Goal: Information Seeking & Learning: Learn about a topic

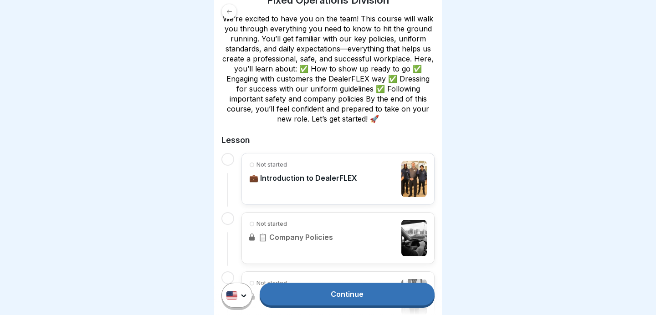
scroll to position [178, 0]
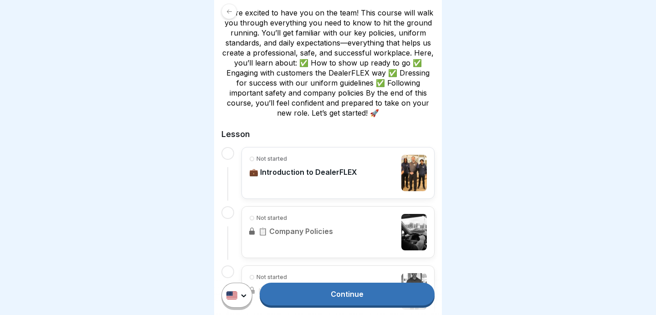
click at [351, 291] on link "Continue" at bounding box center [347, 294] width 175 height 23
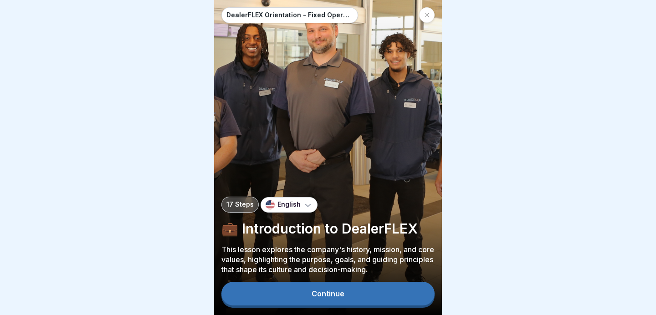
click at [328, 292] on div "Continue" at bounding box center [328, 294] width 33 height 8
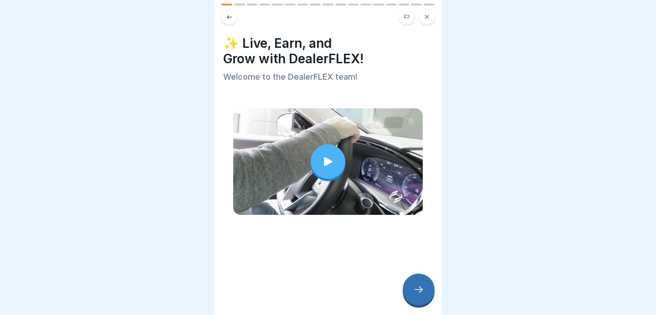
click at [328, 163] on icon at bounding box center [328, 161] width 8 height 9
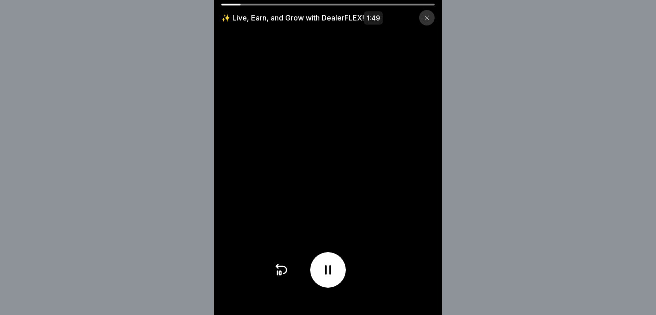
click at [330, 263] on icon at bounding box center [328, 270] width 15 height 15
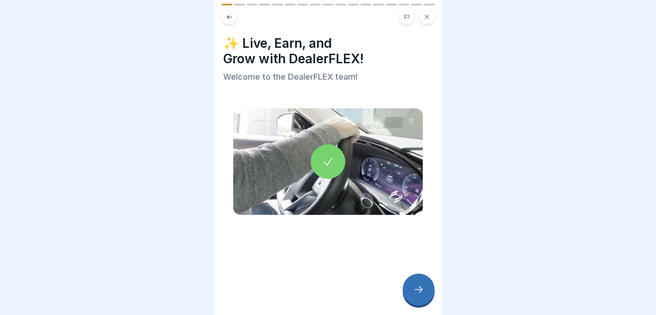
click at [405, 289] on div at bounding box center [419, 290] width 32 height 32
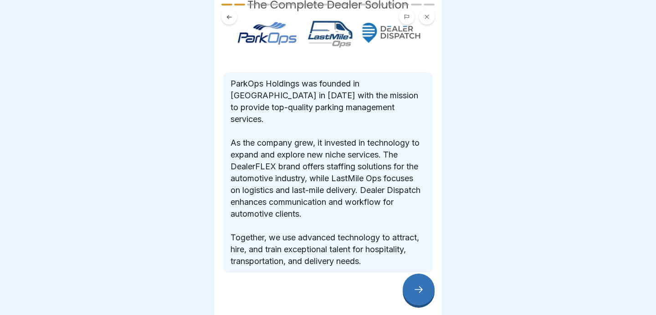
scroll to position [101, 0]
click at [421, 295] on div at bounding box center [419, 290] width 32 height 32
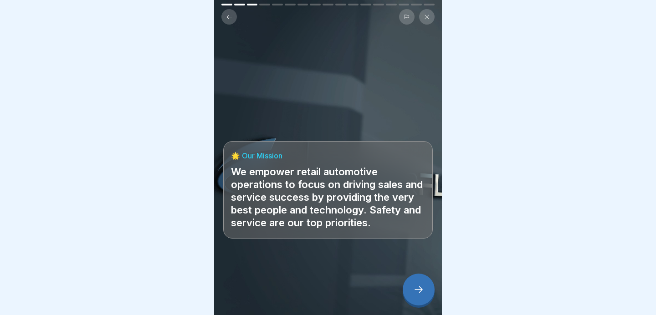
click at [418, 292] on icon at bounding box center [418, 289] width 11 height 11
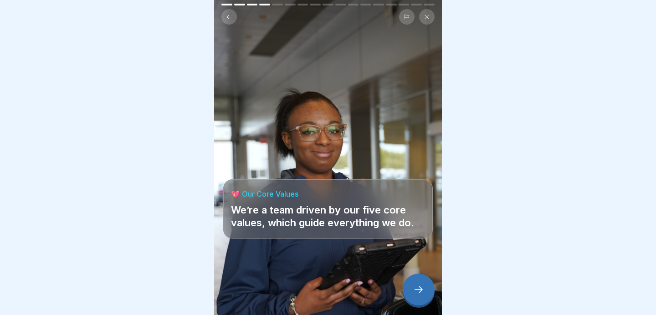
click at [417, 287] on icon at bounding box center [418, 289] width 11 height 11
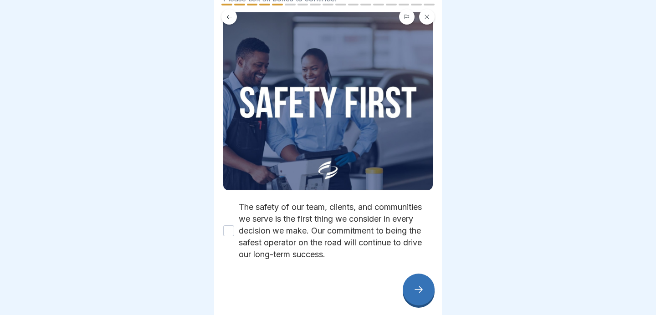
scroll to position [0, 0]
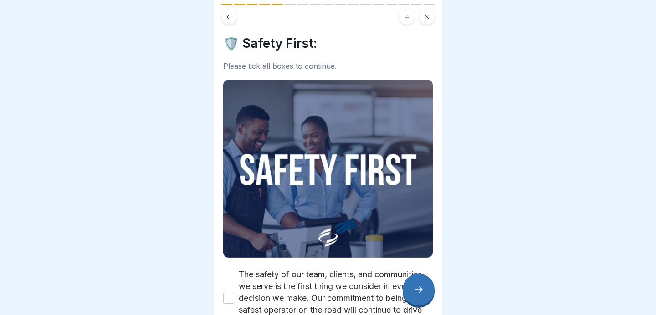
click at [328, 181] on img at bounding box center [328, 169] width 210 height 178
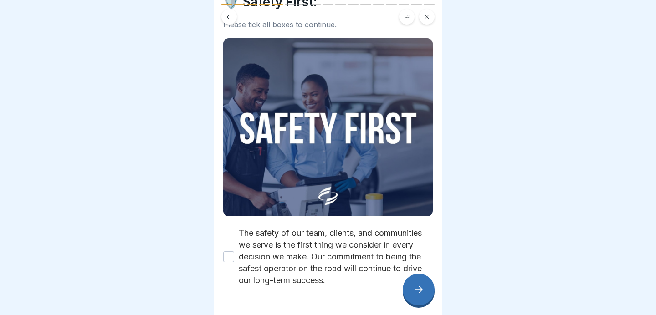
scroll to position [67, 0]
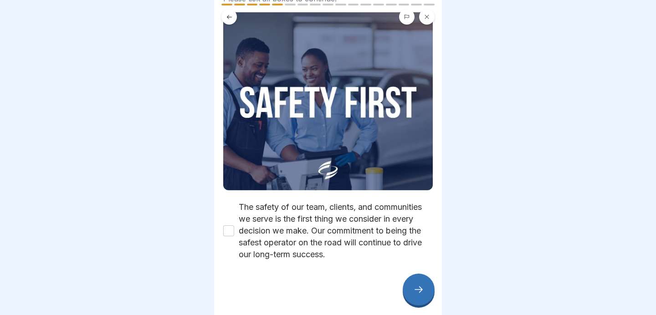
click at [227, 231] on button "The safety of our team, clients, and communities we serve is the first thing we…" at bounding box center [228, 231] width 11 height 11
click at [416, 291] on icon at bounding box center [418, 289] width 11 height 11
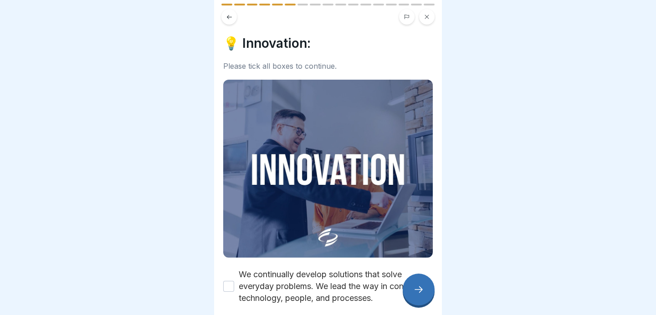
scroll to position [44, 0]
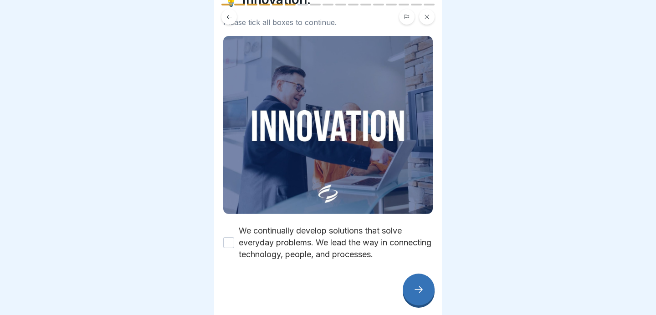
click at [233, 245] on button "We continually develop solutions that solve everyday problems. We lead the way …" at bounding box center [228, 242] width 11 height 11
click at [418, 285] on div at bounding box center [419, 290] width 32 height 32
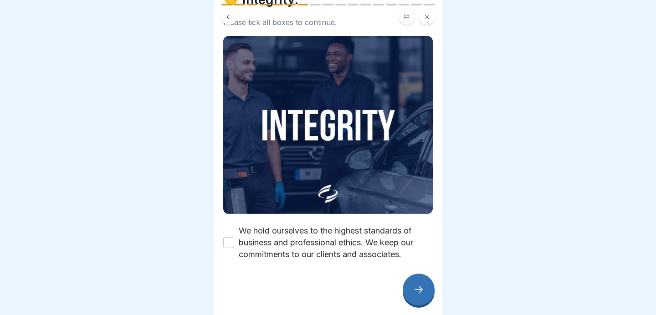
click at [226, 242] on button "We hold ourselves to the highest standards of business and professional ethics.…" at bounding box center [228, 242] width 11 height 11
click at [420, 294] on icon at bounding box center [418, 289] width 11 height 11
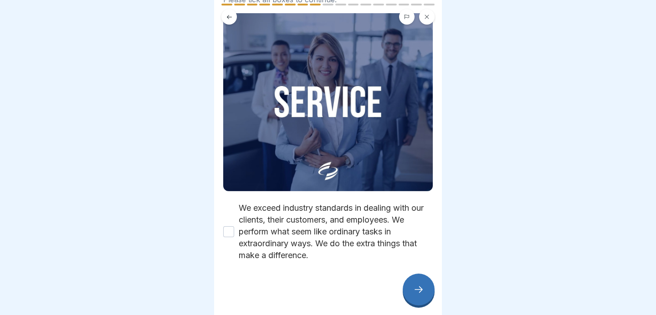
scroll to position [67, 0]
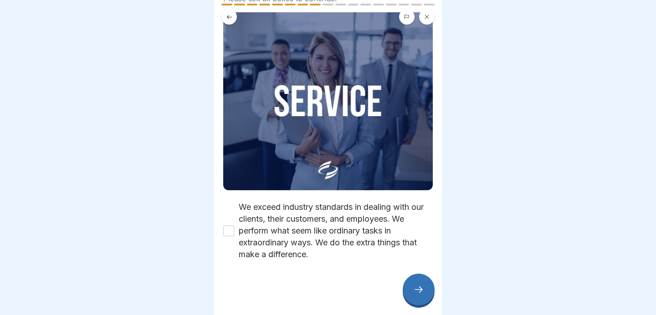
click at [227, 232] on button "We exceed industry standards in dealing with our clients, their customers, and …" at bounding box center [228, 231] width 11 height 11
click at [407, 286] on div at bounding box center [419, 290] width 32 height 32
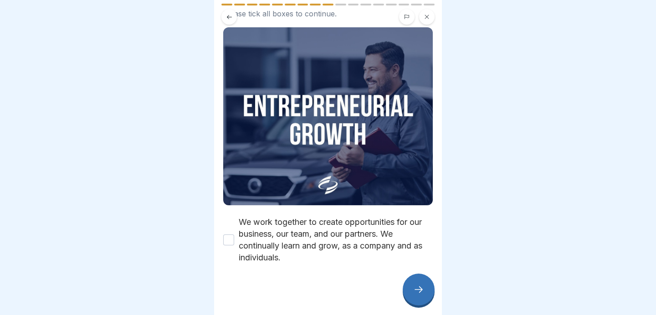
scroll to position [56, 0]
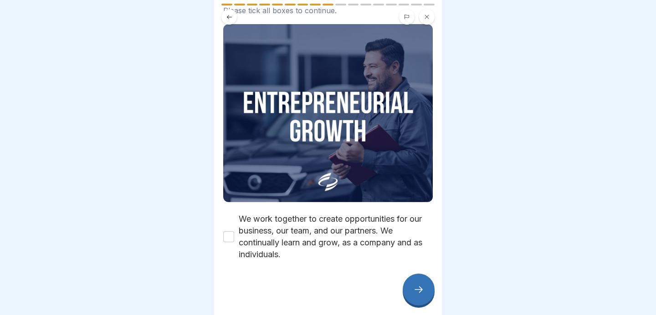
click at [226, 240] on button "We work together to create opportunities for our business, our team, and our pa…" at bounding box center [228, 236] width 11 height 11
click at [415, 285] on icon at bounding box center [418, 289] width 11 height 11
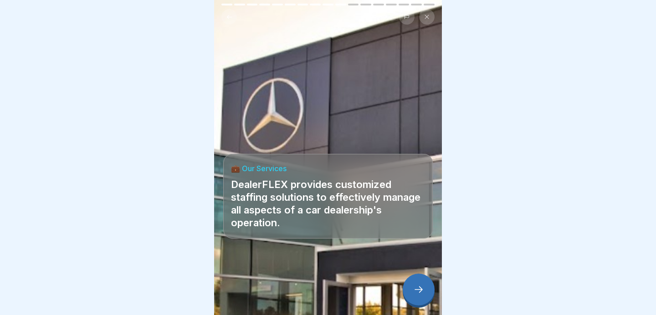
click at [418, 290] on icon at bounding box center [418, 289] width 11 height 11
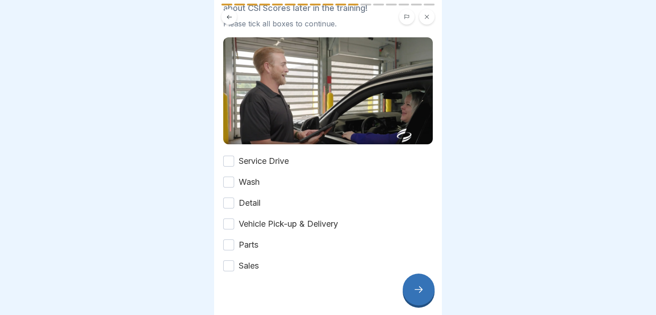
scroll to position [113, 0]
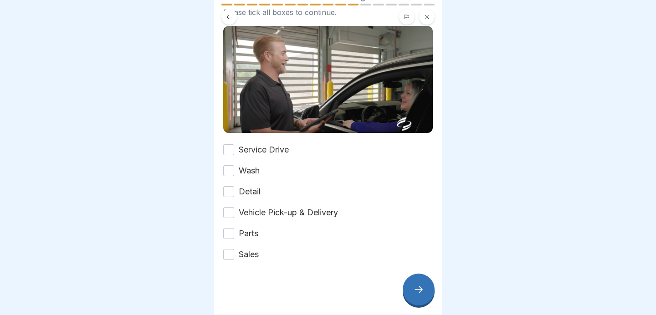
click at [232, 148] on button "Service Drive" at bounding box center [228, 149] width 11 height 11
click at [226, 180] on div "Service Drive Wash Detail Vehicle Pick-up & Delivery Parts Sales" at bounding box center [328, 202] width 210 height 117
click at [227, 167] on button "Wash" at bounding box center [228, 170] width 11 height 11
click at [231, 183] on div "Service Drive Wash Detail Vehicle Pick-up & Delivery Parts Sales" at bounding box center [328, 202] width 210 height 117
click at [230, 182] on div "Service Drive Wash Detail Vehicle Pick-up & Delivery Parts Sales" at bounding box center [328, 202] width 210 height 117
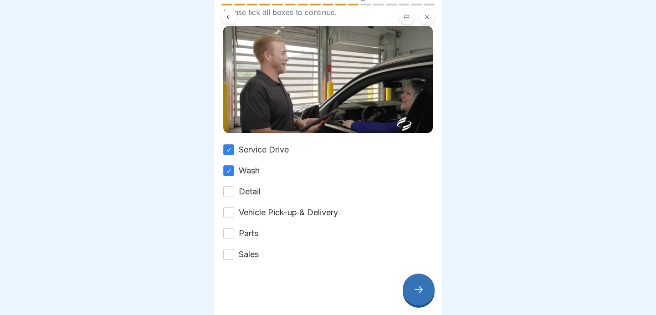
click at [230, 195] on button "Detail" at bounding box center [228, 191] width 11 height 11
click at [227, 217] on button "Vehicle Pick-up & Delivery" at bounding box center [228, 212] width 11 height 11
click at [226, 234] on button "Parts" at bounding box center [228, 233] width 11 height 11
click at [228, 257] on button "Sales" at bounding box center [228, 254] width 11 height 11
click at [410, 287] on div at bounding box center [419, 290] width 32 height 32
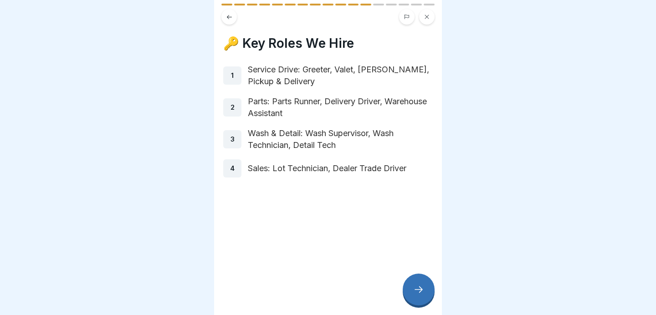
click at [419, 285] on div at bounding box center [419, 290] width 32 height 32
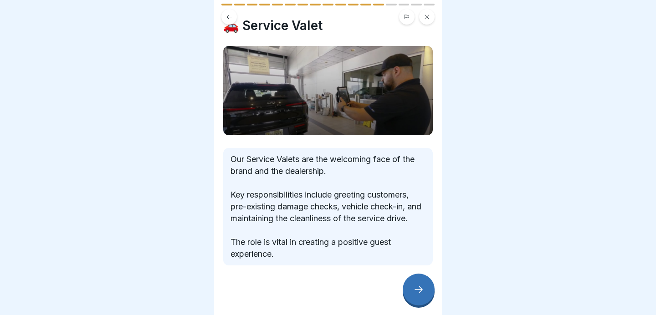
scroll to position [35, 0]
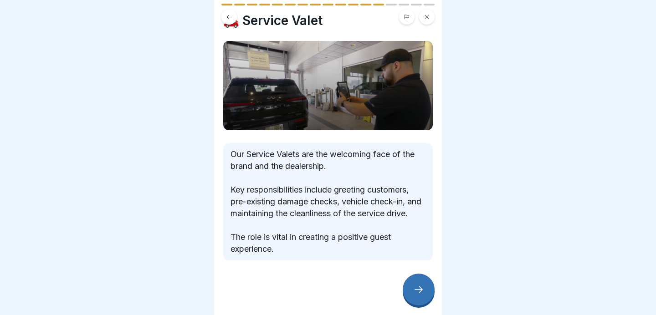
click at [412, 287] on div at bounding box center [419, 290] width 32 height 32
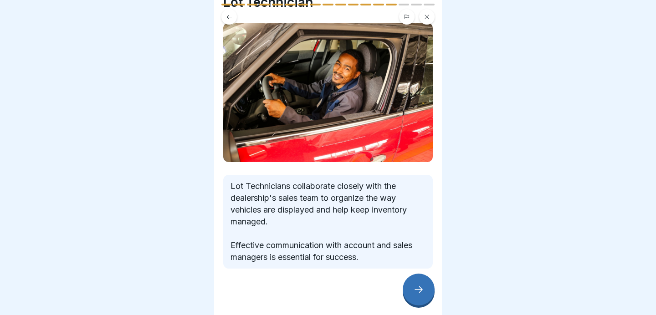
scroll to position [49, 0]
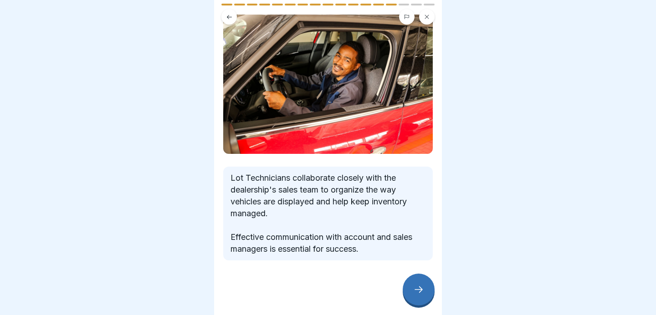
click at [420, 282] on div at bounding box center [419, 290] width 32 height 32
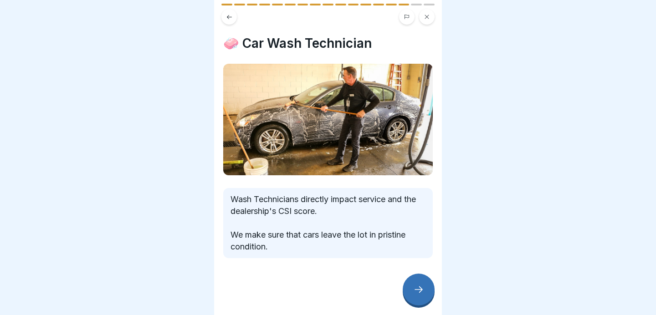
click at [406, 282] on div at bounding box center [419, 290] width 32 height 32
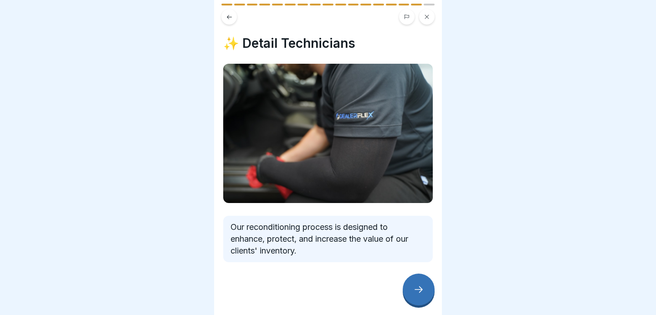
click at [417, 293] on icon at bounding box center [418, 289] width 11 height 11
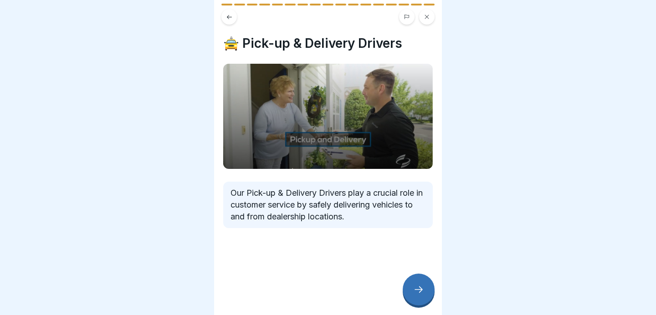
click at [412, 289] on div at bounding box center [419, 290] width 32 height 32
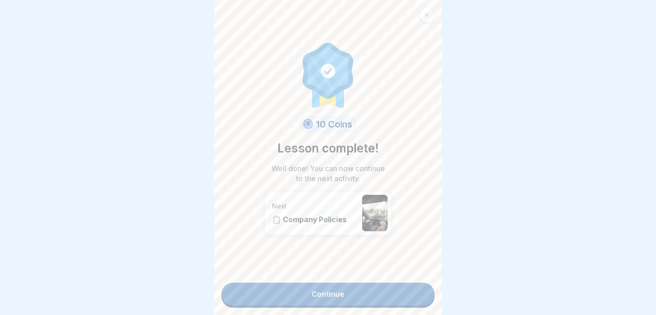
click at [321, 289] on link "Continue" at bounding box center [327, 294] width 213 height 23
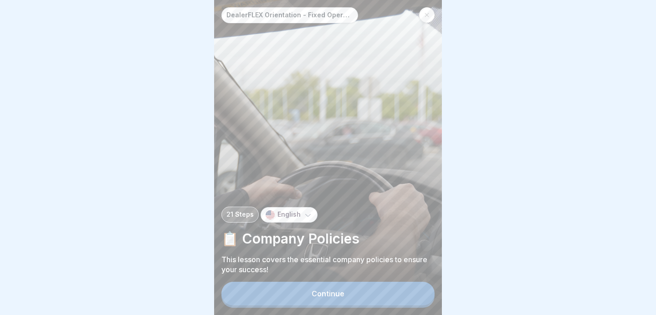
click at [346, 299] on button "Continue" at bounding box center [327, 294] width 213 height 24
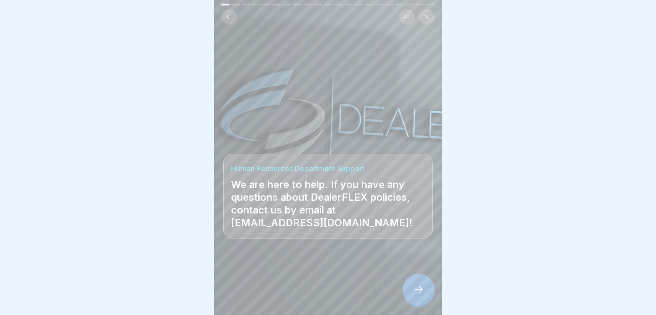
click at [415, 297] on div at bounding box center [419, 290] width 32 height 32
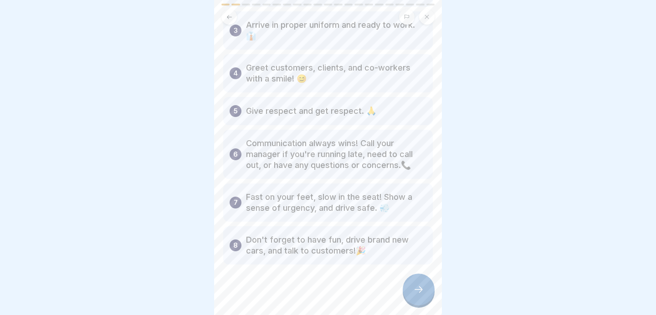
scroll to position [122, 0]
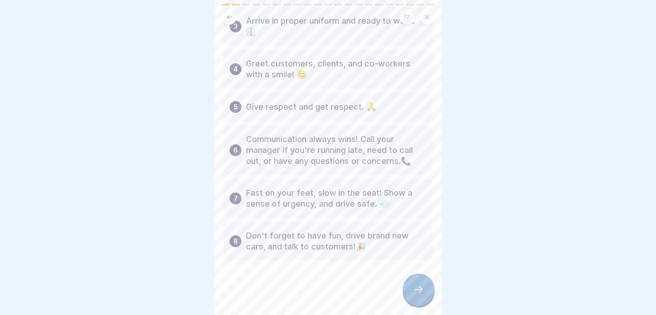
click at [415, 286] on icon at bounding box center [418, 289] width 11 height 11
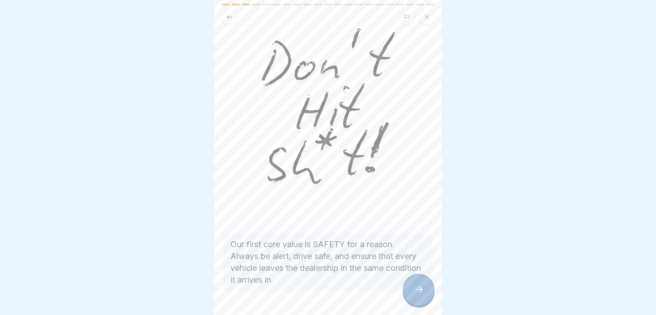
scroll to position [84, 0]
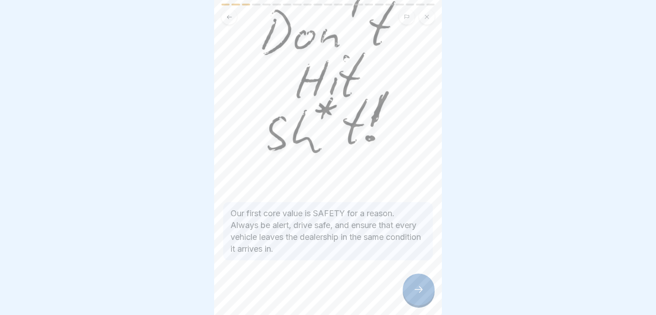
click at [414, 285] on icon at bounding box center [418, 289] width 11 height 11
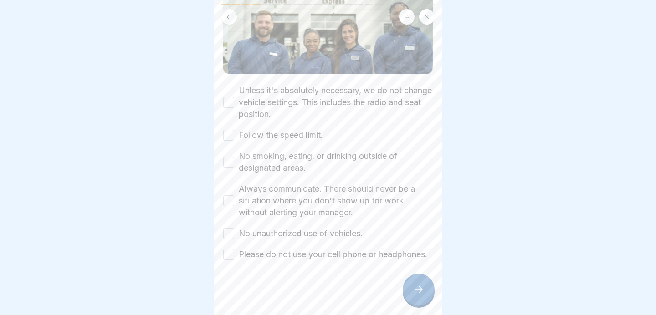
scroll to position [98, 0]
click at [228, 97] on button "Unless it's absolutely necessary, we do not change vehicle settings. This inclu…" at bounding box center [228, 102] width 11 height 11
click at [226, 130] on button "Follow the speed limit." at bounding box center [228, 135] width 11 height 11
click at [225, 157] on button "No smoking, eating, or drinking outside of designated areas." at bounding box center [228, 162] width 11 height 11
click at [228, 195] on button "Always communicate. There should never be a situation where you don't show up f…" at bounding box center [228, 200] width 11 height 11
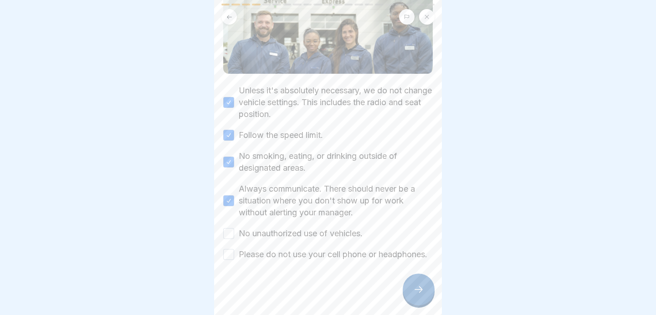
click at [227, 228] on button "No unauthorized use of vehicles." at bounding box center [228, 233] width 11 height 11
click at [231, 249] on button "Please do not use your cell phone or headphones." at bounding box center [228, 254] width 11 height 11
click at [418, 290] on icon at bounding box center [418, 289] width 11 height 11
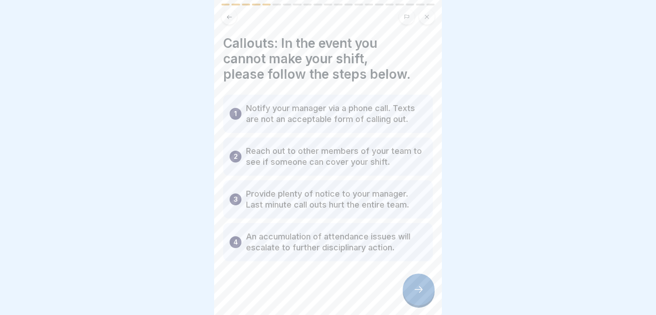
scroll to position [1, 0]
click at [419, 283] on div at bounding box center [419, 290] width 32 height 32
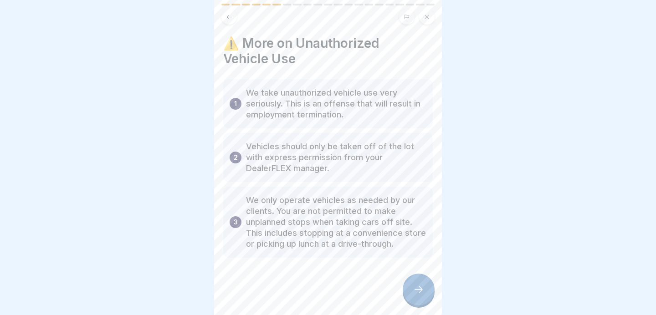
click at [413, 294] on icon at bounding box center [418, 289] width 11 height 11
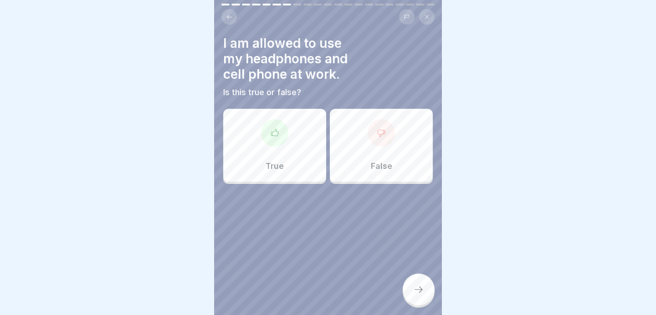
click at [380, 137] on icon at bounding box center [381, 132] width 9 height 9
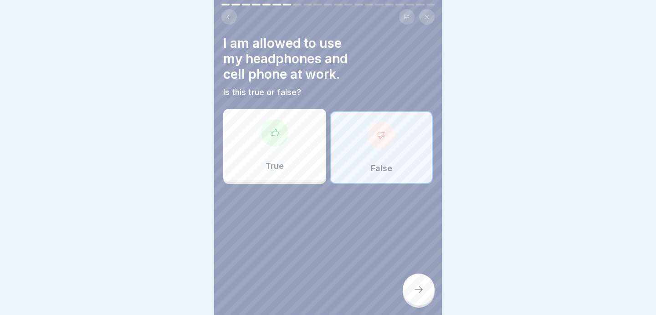
click at [416, 299] on div at bounding box center [419, 290] width 32 height 32
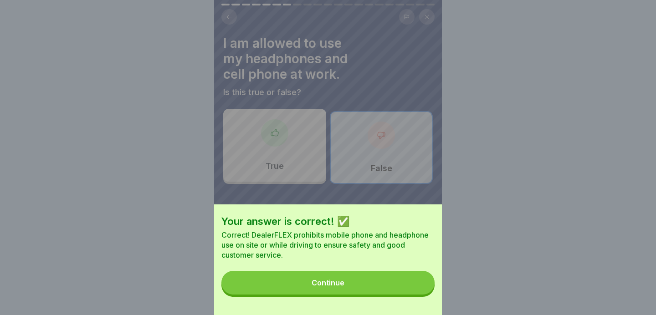
click at [367, 282] on button "Continue" at bounding box center [327, 283] width 213 height 24
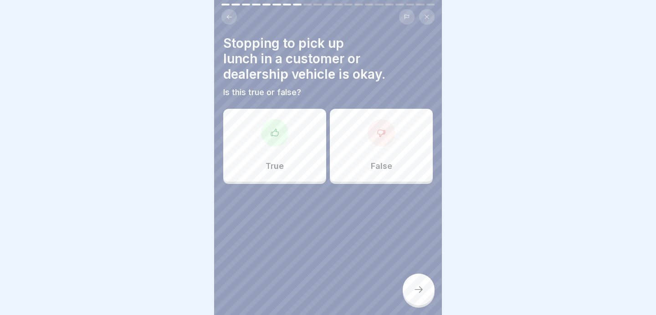
click at [370, 160] on div "False" at bounding box center [381, 145] width 103 height 73
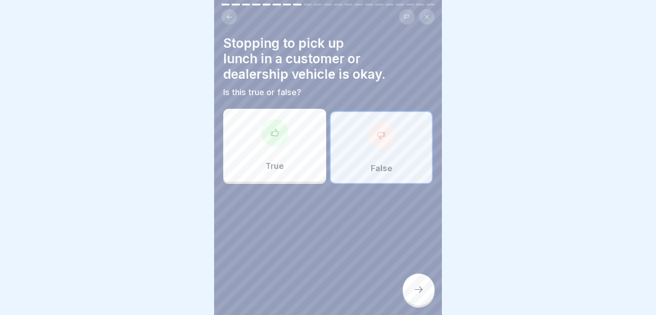
click at [414, 284] on div at bounding box center [419, 290] width 32 height 32
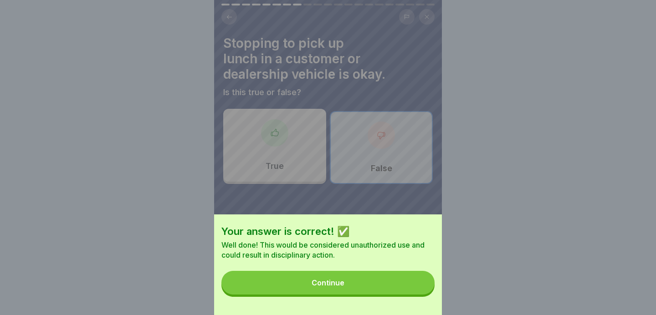
click at [367, 289] on button "Continue" at bounding box center [327, 283] width 213 height 24
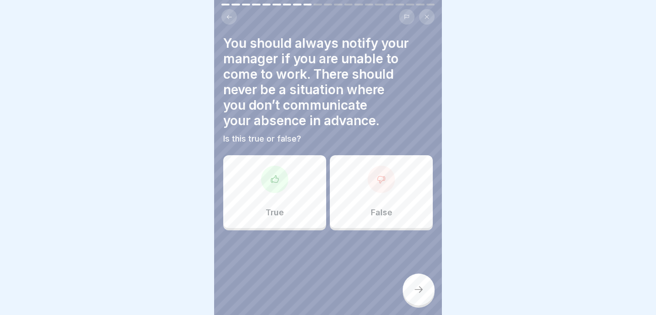
click at [273, 183] on icon at bounding box center [274, 179] width 9 height 9
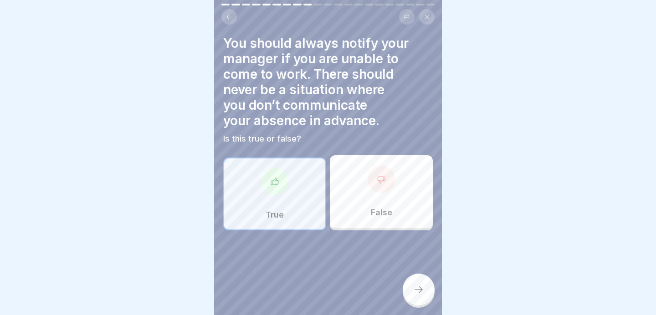
click at [405, 298] on div at bounding box center [419, 290] width 32 height 32
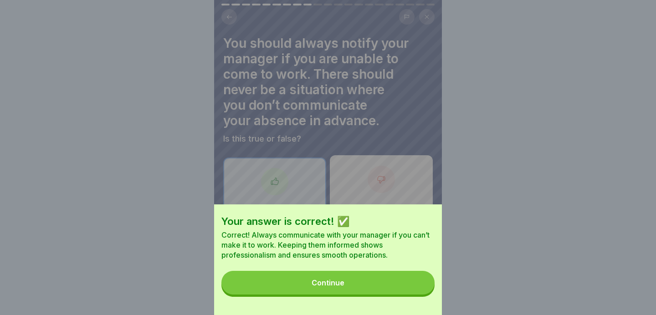
click at [367, 284] on button "Continue" at bounding box center [327, 283] width 213 height 24
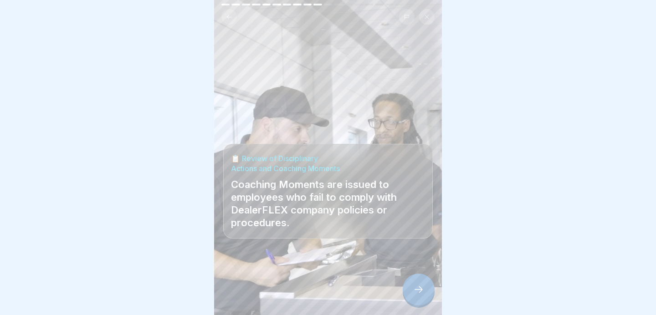
click at [416, 291] on icon at bounding box center [418, 289] width 11 height 11
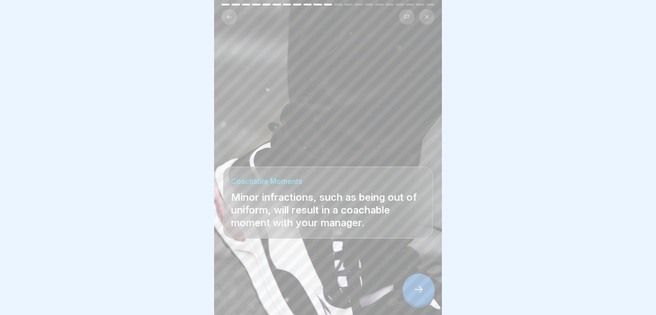
click at [418, 288] on icon at bounding box center [418, 289] width 11 height 11
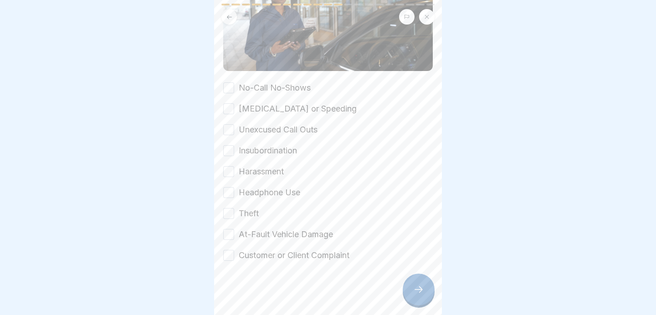
scroll to position [141, 0]
click at [229, 87] on button "No-Call No-Shows" at bounding box center [228, 87] width 11 height 11
click at [228, 109] on button "[MEDICAL_DATA] or Speeding" at bounding box center [228, 108] width 11 height 11
click at [231, 130] on button "Unexcused Call Outs" at bounding box center [228, 129] width 11 height 11
click at [231, 148] on button "Insubordination" at bounding box center [228, 150] width 11 height 11
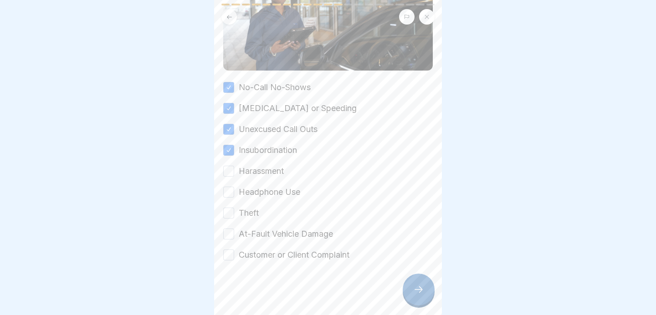
click at [228, 174] on button "Harassment" at bounding box center [228, 171] width 11 height 11
click at [229, 196] on button "Headphone Use" at bounding box center [228, 192] width 11 height 11
click at [227, 215] on button "Theft" at bounding box center [228, 213] width 11 height 11
click at [229, 233] on button "At-Fault Vehicle Damage" at bounding box center [228, 234] width 11 height 11
click at [230, 257] on button "Customer or Client Complaint" at bounding box center [228, 255] width 11 height 11
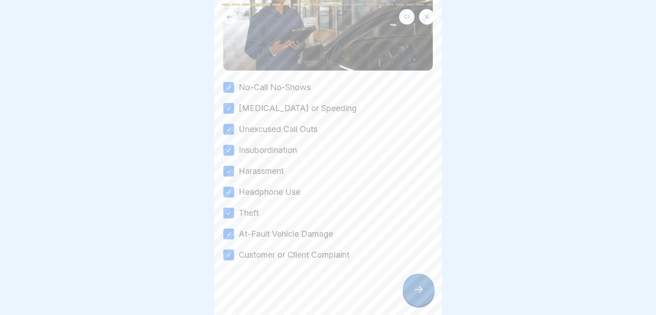
click at [411, 291] on div at bounding box center [419, 290] width 32 height 32
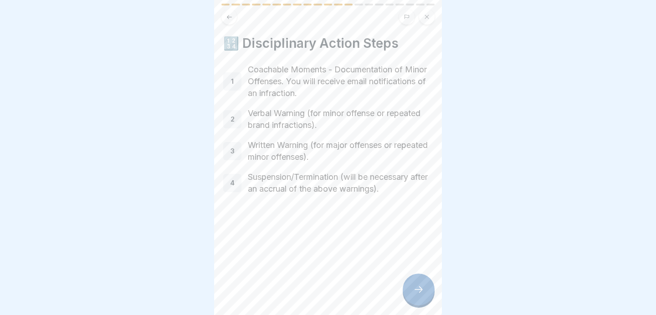
click at [429, 287] on div at bounding box center [419, 290] width 32 height 32
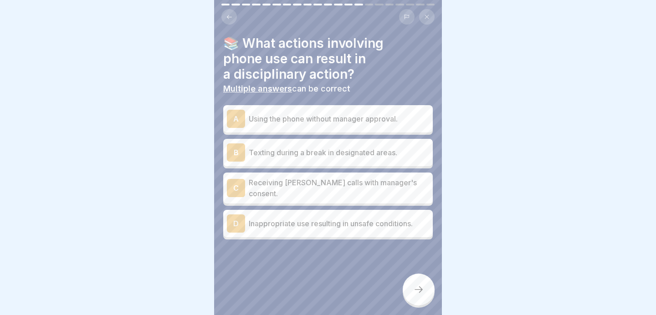
click at [323, 224] on p "Inappropriate use resulting in unsafe conditions." at bounding box center [339, 223] width 180 height 11
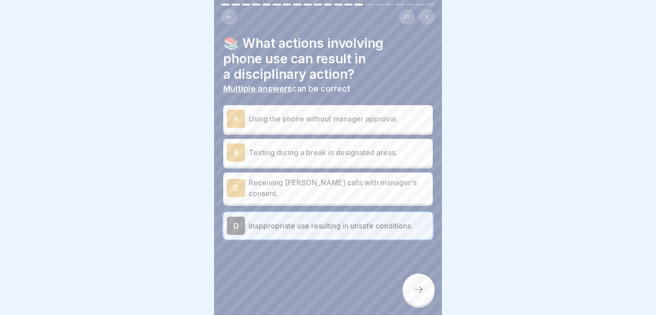
click at [304, 129] on div "A Using the phone without manager approval." at bounding box center [328, 118] width 210 height 27
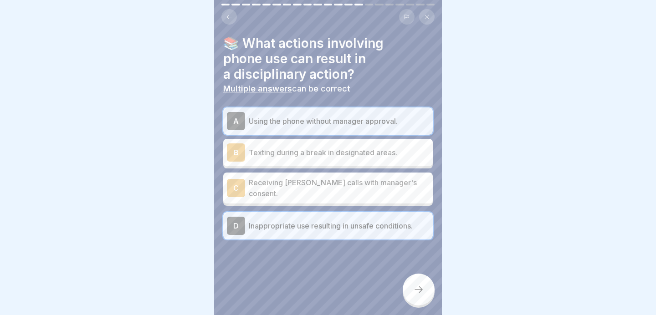
click at [411, 285] on div at bounding box center [419, 290] width 32 height 32
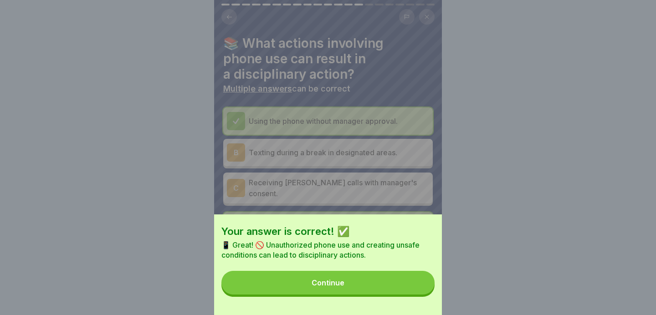
click at [377, 280] on button "Continue" at bounding box center [327, 283] width 213 height 24
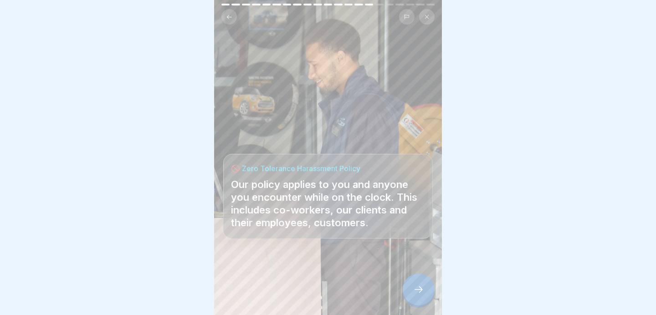
click at [418, 291] on icon at bounding box center [418, 289] width 11 height 11
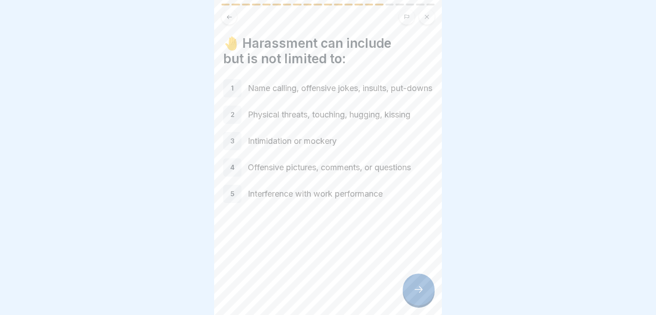
click at [418, 291] on icon at bounding box center [418, 289] width 11 height 11
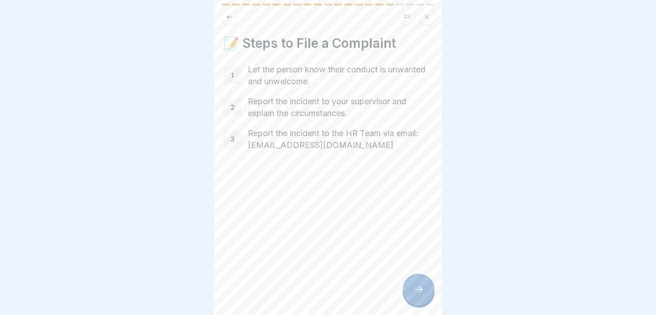
click at [418, 291] on icon at bounding box center [418, 289] width 11 height 11
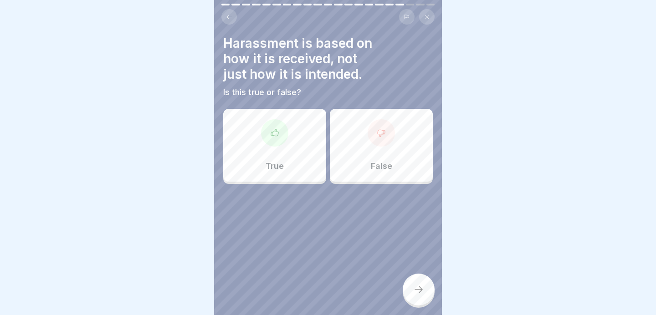
click at [385, 145] on div at bounding box center [381, 132] width 27 height 27
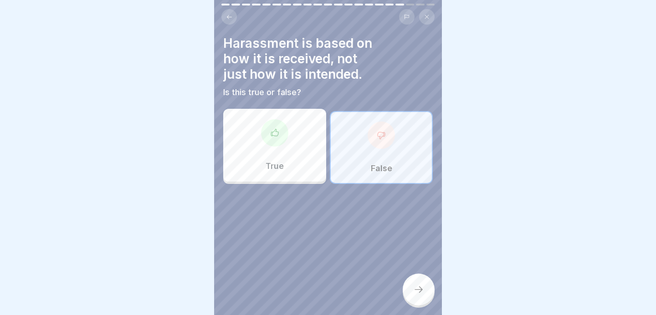
click at [413, 282] on div at bounding box center [419, 290] width 32 height 32
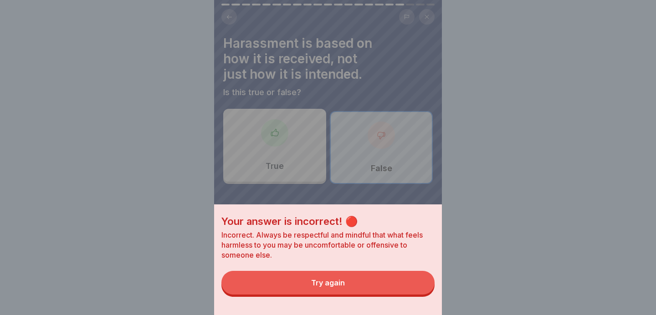
click at [381, 277] on button "Try again" at bounding box center [327, 283] width 213 height 24
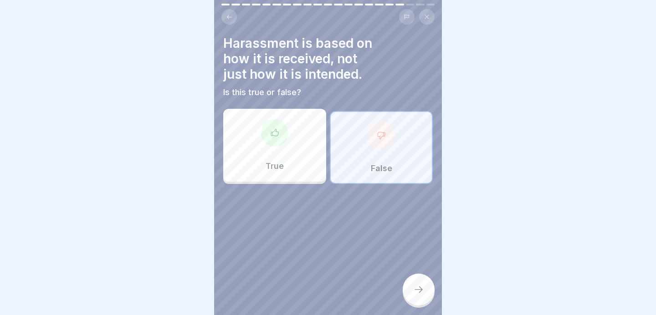
click at [306, 185] on div at bounding box center [328, 211] width 210 height 55
click at [298, 172] on div "True" at bounding box center [274, 145] width 103 height 73
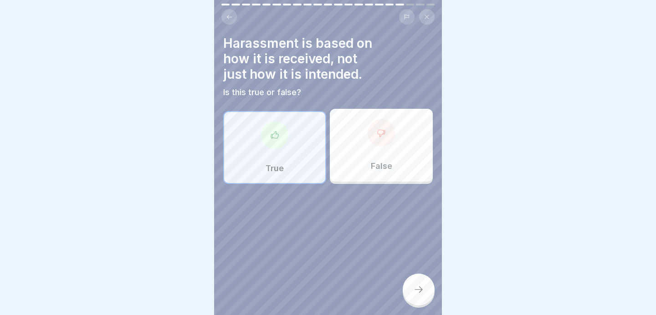
click at [416, 292] on icon at bounding box center [418, 289] width 11 height 11
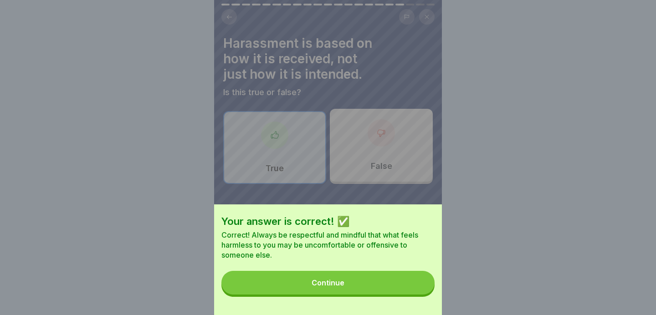
click at [375, 278] on button "Continue" at bounding box center [327, 283] width 213 height 24
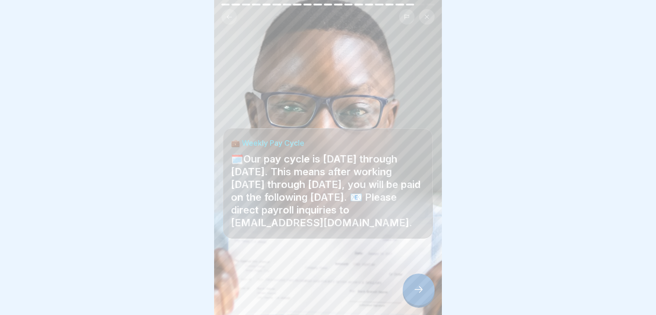
click at [421, 287] on icon at bounding box center [418, 289] width 11 height 11
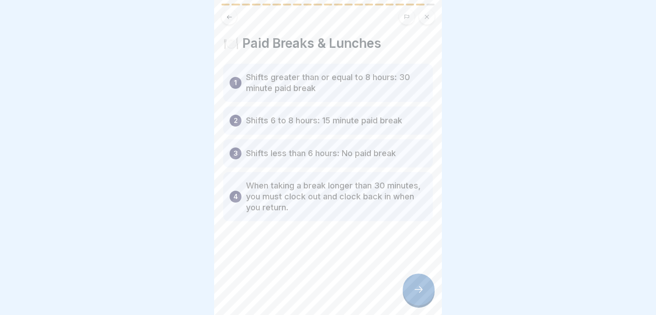
click at [421, 287] on icon at bounding box center [418, 289] width 11 height 11
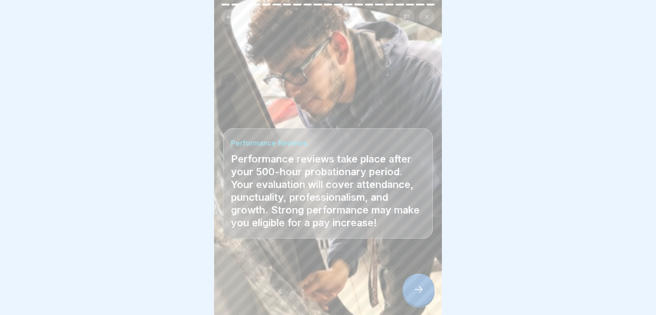
click at [419, 289] on icon at bounding box center [418, 289] width 11 height 11
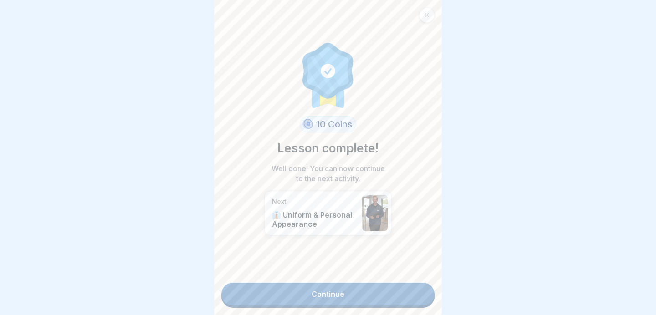
click at [375, 287] on link "Continue" at bounding box center [327, 294] width 213 height 23
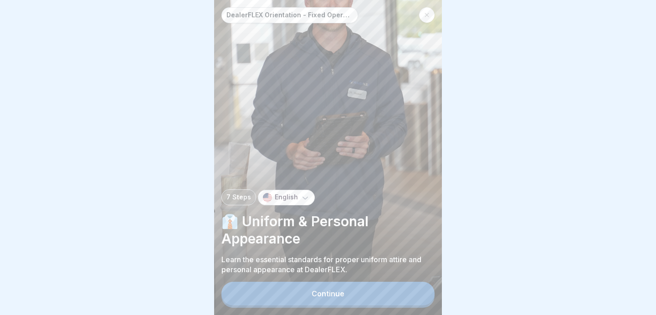
click at [349, 297] on button "Continue" at bounding box center [327, 294] width 213 height 24
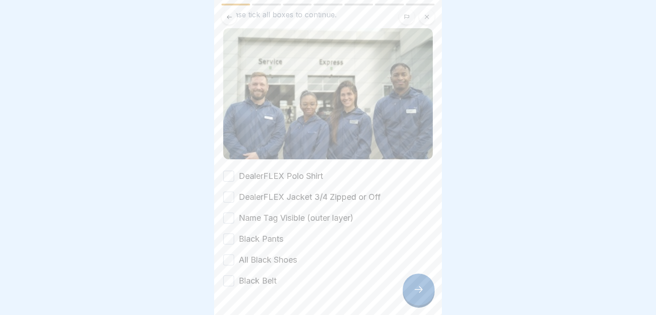
scroll to position [78, 0]
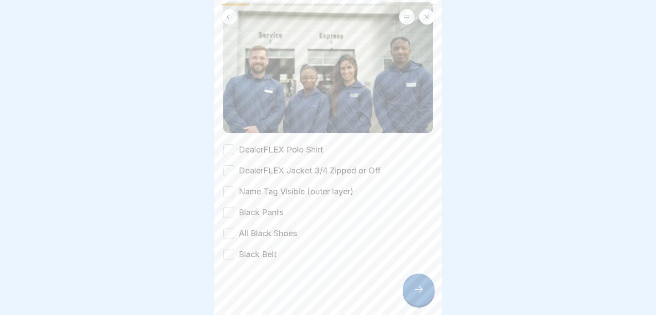
click at [229, 154] on button "DealerFLEX Polo Shirt" at bounding box center [228, 149] width 11 height 11
click at [229, 165] on button "DealerFLEX Jacket 3/4 Zipped or Off" at bounding box center [228, 170] width 11 height 11
click at [230, 190] on button "Name Tag Visible (outer layer)" at bounding box center [228, 191] width 11 height 11
click at [230, 213] on button "Black Pants" at bounding box center [228, 212] width 11 height 11
click at [231, 228] on div "All Black Shoes" at bounding box center [260, 234] width 74 height 12
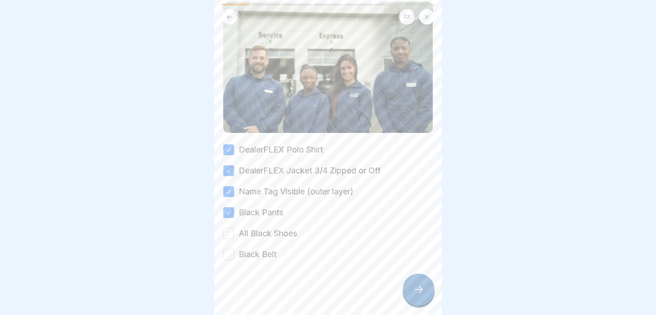
click at [229, 233] on button "All Black Shoes" at bounding box center [228, 233] width 11 height 11
click at [230, 252] on button "Black Belt" at bounding box center [228, 254] width 11 height 11
click at [415, 291] on icon at bounding box center [418, 289] width 11 height 11
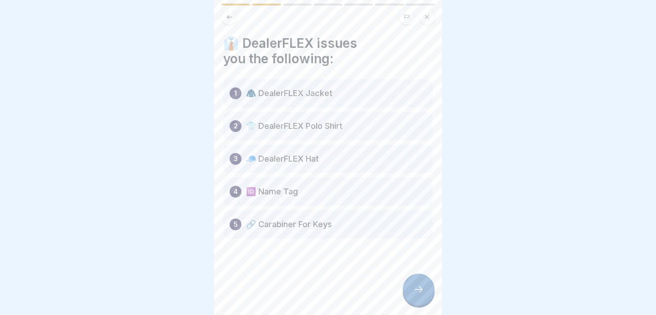
click at [312, 98] on p "🧥 DealerFLEX Jacket" at bounding box center [289, 93] width 87 height 11
click at [307, 94] on p "🧥 DealerFLEX Jacket" at bounding box center [289, 93] width 87 height 11
click at [410, 290] on div at bounding box center [419, 290] width 32 height 32
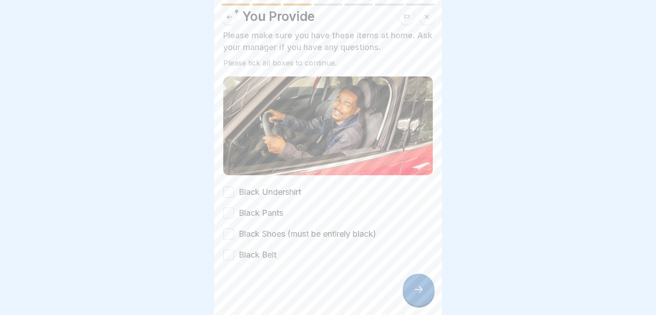
scroll to position [27, 0]
click at [230, 192] on button "Black Undershirt" at bounding box center [228, 191] width 11 height 11
click at [230, 212] on button "Black Pants" at bounding box center [228, 212] width 11 height 11
click at [225, 233] on button "Black Shoes (must be entirely black)" at bounding box center [228, 233] width 11 height 11
click at [227, 252] on button "Black Belt" at bounding box center [228, 254] width 11 height 11
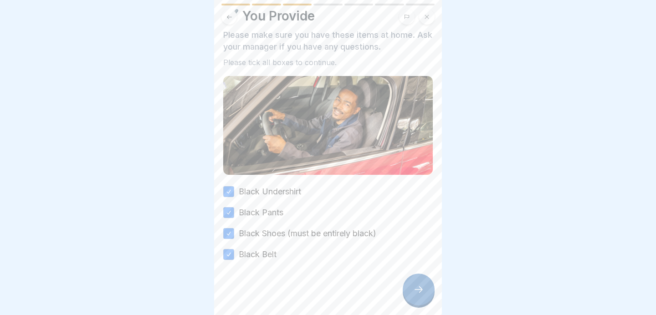
click at [414, 294] on icon at bounding box center [418, 289] width 11 height 11
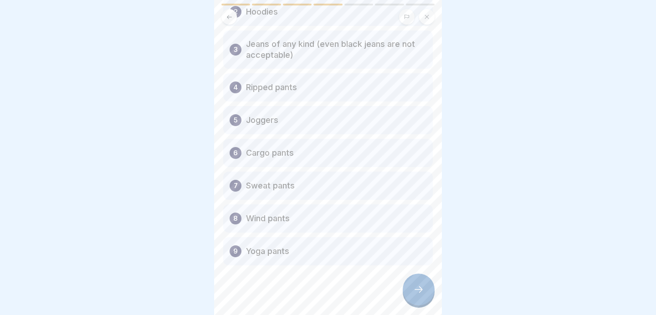
scroll to position [119, 0]
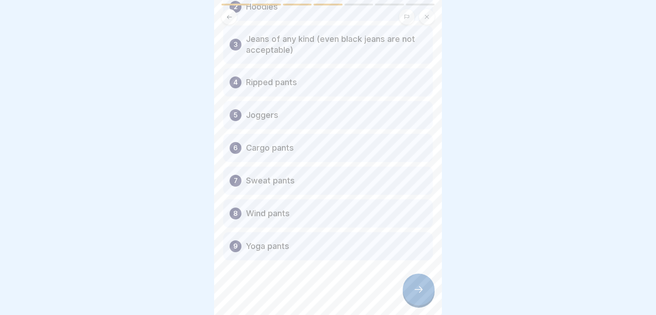
click at [412, 294] on div at bounding box center [419, 290] width 32 height 32
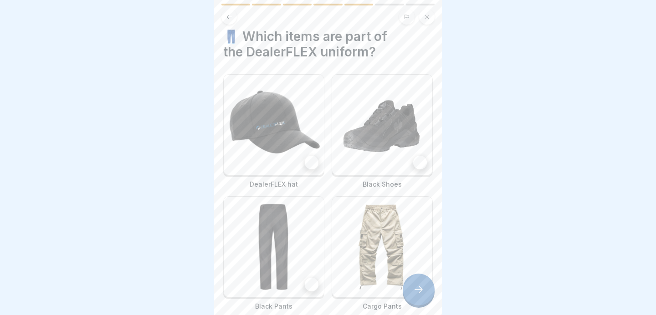
scroll to position [5, 0]
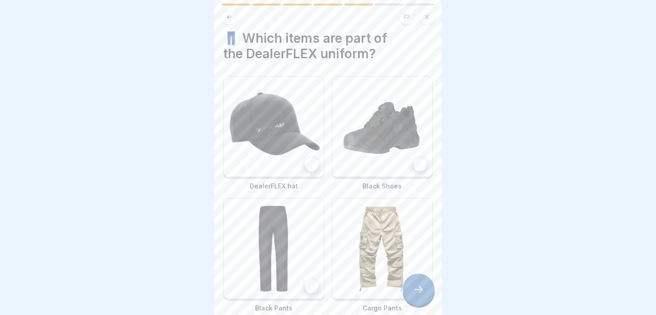
click at [367, 137] on img at bounding box center [382, 127] width 100 height 100
click at [285, 137] on img at bounding box center [274, 127] width 100 height 100
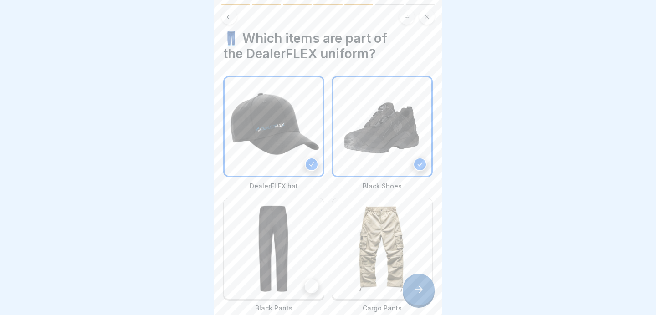
click at [279, 249] on img at bounding box center [274, 249] width 100 height 100
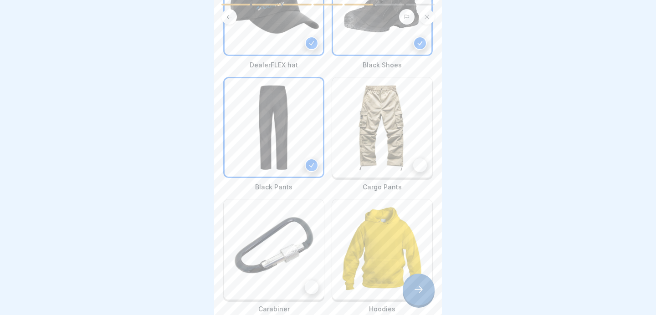
scroll to position [180, 0]
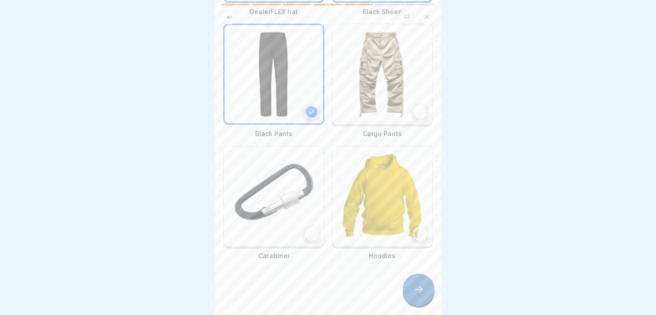
click at [305, 203] on img at bounding box center [274, 196] width 100 height 100
click at [419, 287] on icon at bounding box center [418, 289] width 11 height 11
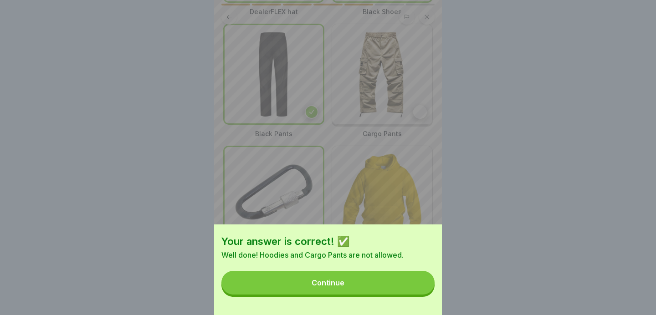
click at [384, 283] on button "Continue" at bounding box center [327, 283] width 213 height 24
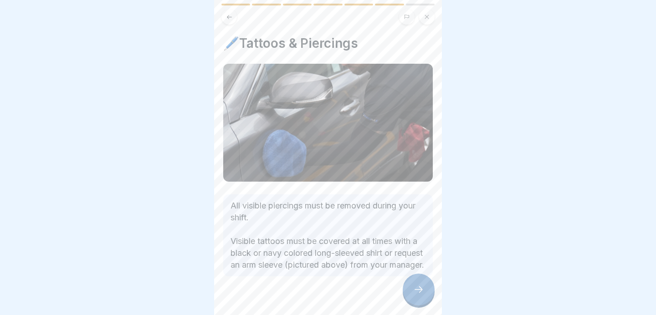
click at [384, 277] on div "All visible piercings must be removed during your shift. Visible tattoos must b…" at bounding box center [328, 236] width 210 height 82
click at [385, 277] on div "All visible piercings must be removed during your shift. Visible tattoos must b…" at bounding box center [328, 236] width 210 height 82
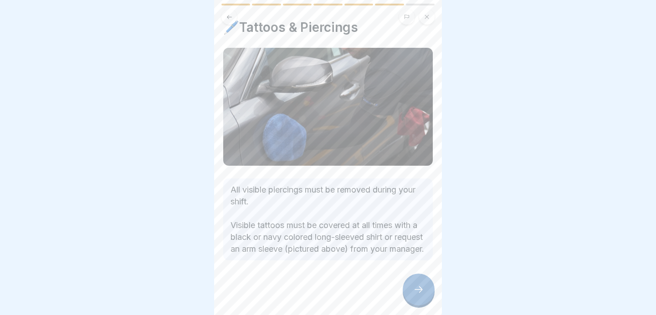
click at [418, 294] on icon at bounding box center [418, 289] width 11 height 11
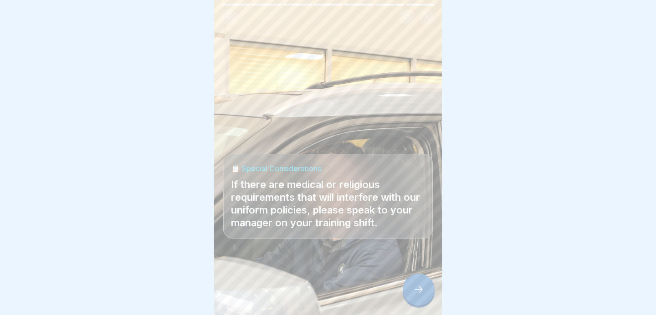
click at [416, 291] on icon at bounding box center [418, 289] width 11 height 11
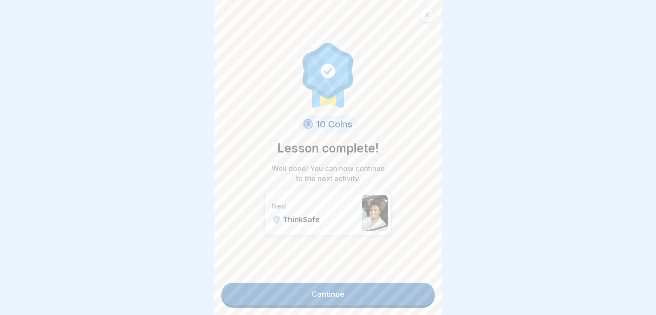
click at [361, 293] on link "Continue" at bounding box center [327, 294] width 213 height 23
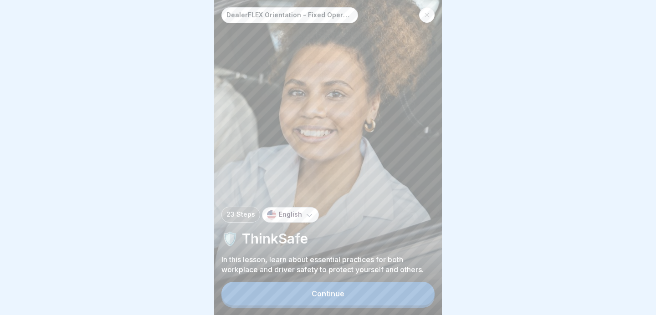
click at [347, 288] on button "Continue" at bounding box center [327, 294] width 213 height 24
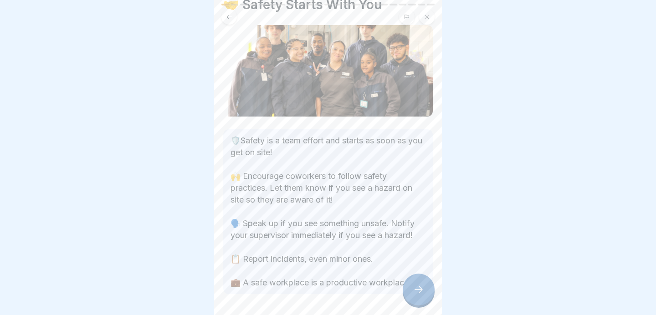
scroll to position [72, 0]
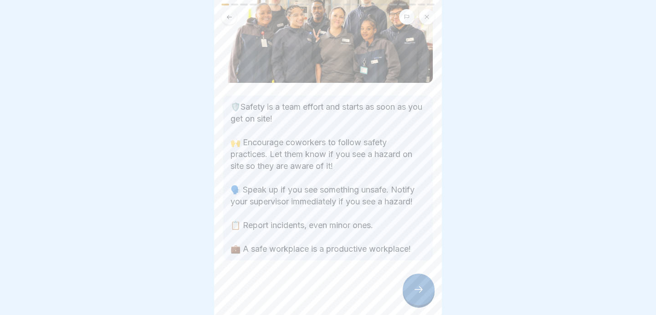
click at [413, 287] on icon at bounding box center [418, 289] width 11 height 11
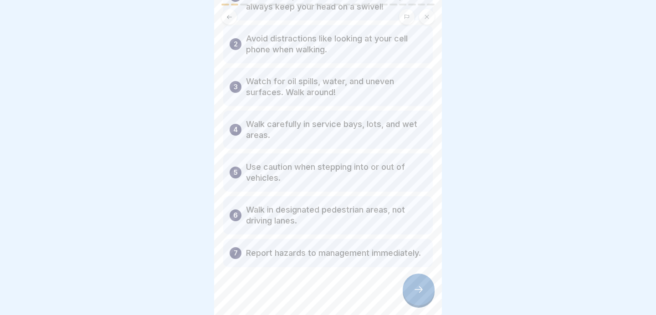
scroll to position [99, 0]
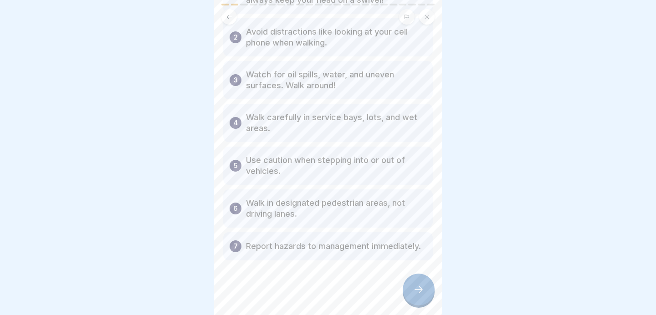
click at [415, 303] on div at bounding box center [419, 290] width 32 height 32
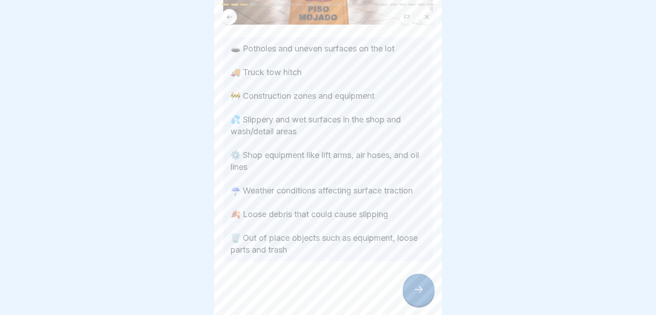
scroll to position [110, 0]
click at [415, 279] on div at bounding box center [419, 290] width 32 height 32
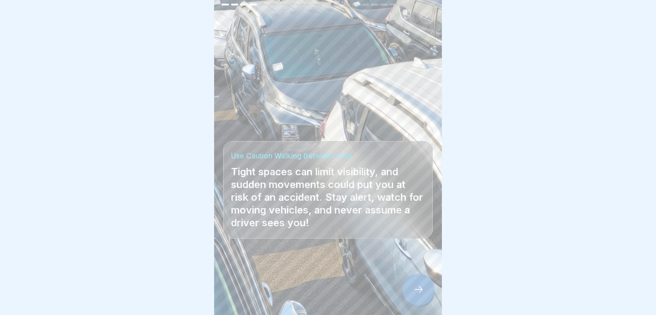
click at [418, 291] on icon at bounding box center [418, 289] width 11 height 11
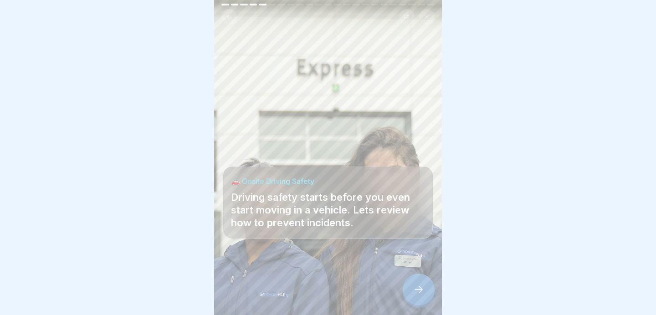
click at [418, 291] on icon at bounding box center [418, 289] width 11 height 11
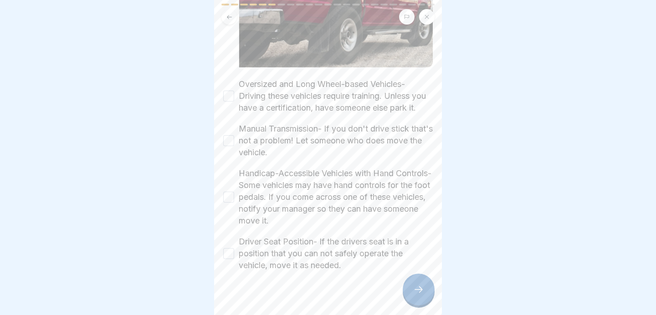
scroll to position [186, 0]
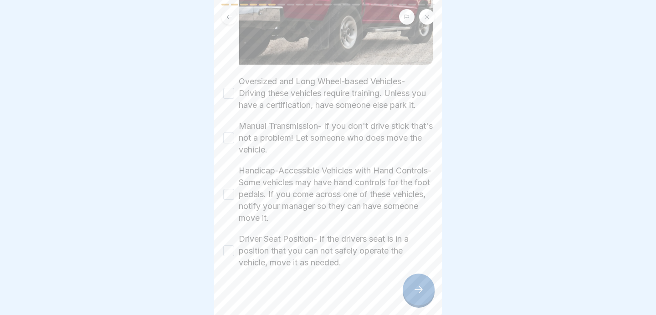
click at [227, 92] on button "Oversized and Long Wheel-based Vehicles- Driving these vehicles require trainin…" at bounding box center [228, 93] width 11 height 11
click at [231, 139] on button "Manual Transmission- If you don't drive stick that's not a problem! Let someone…" at bounding box center [228, 138] width 11 height 11
click at [232, 198] on button "Handicap-Accessible Vehicles with Hand Controls- Some vehicles may have hand co…" at bounding box center [228, 194] width 11 height 11
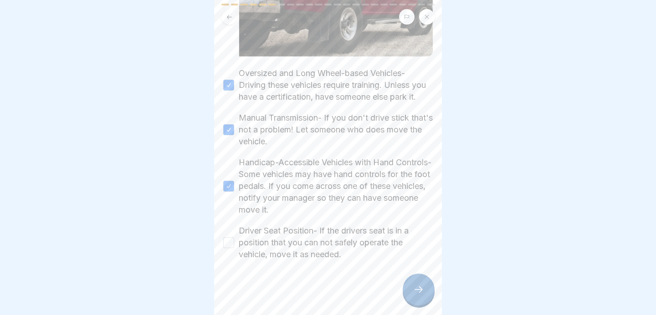
click at [231, 243] on button "Driver Seat Position- If the drivers seat is in a position that you can not saf…" at bounding box center [228, 242] width 11 height 11
click at [420, 292] on icon at bounding box center [418, 289] width 11 height 11
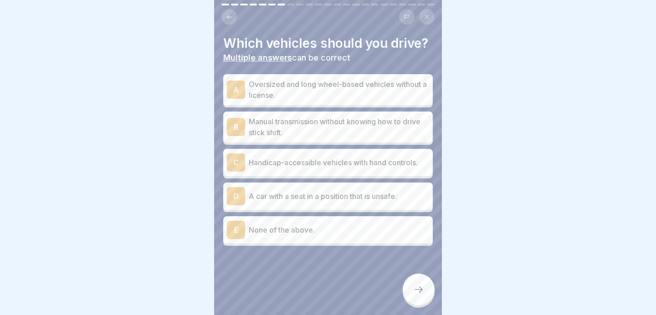
click at [295, 236] on div "E None of the above." at bounding box center [328, 230] width 202 height 18
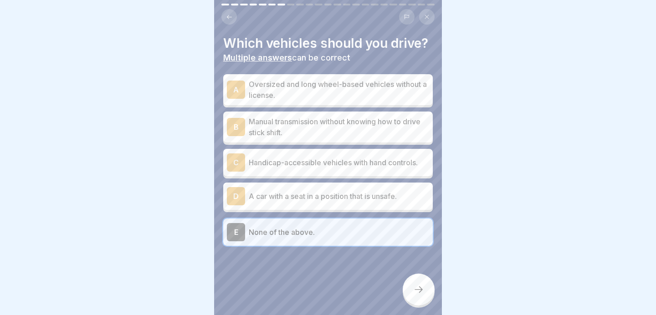
click at [417, 289] on icon at bounding box center [418, 289] width 11 height 11
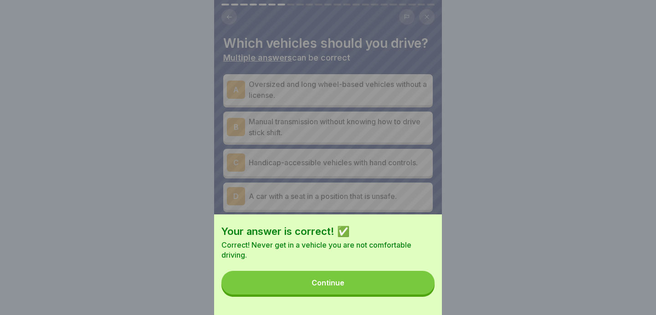
click at [377, 279] on button "Continue" at bounding box center [327, 283] width 213 height 24
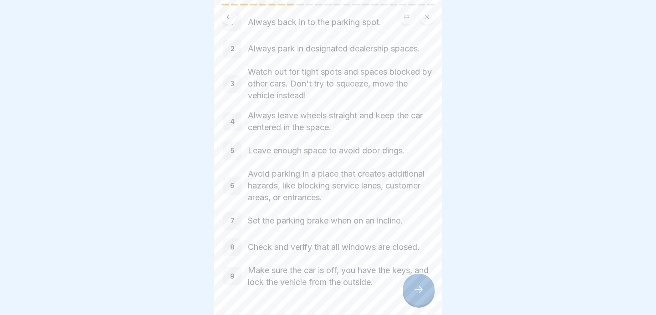
scroll to position [78, 0]
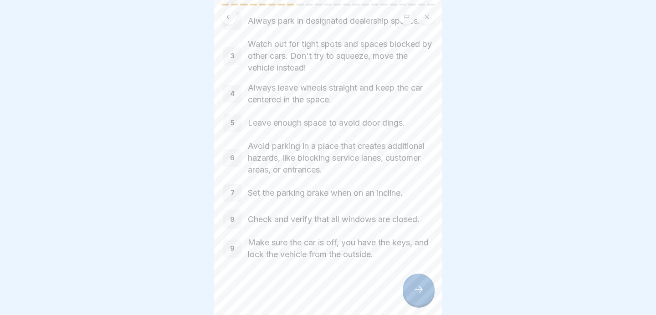
click at [418, 293] on icon at bounding box center [418, 289] width 11 height 11
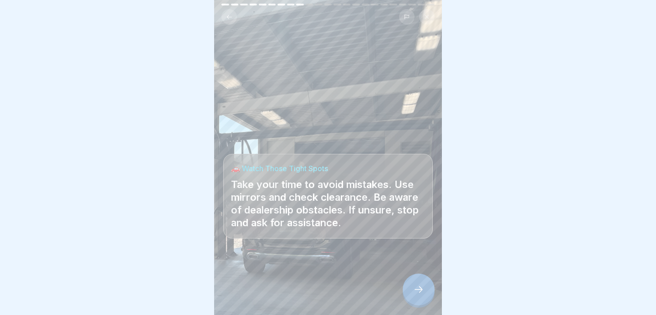
click at [413, 283] on div at bounding box center [419, 290] width 32 height 32
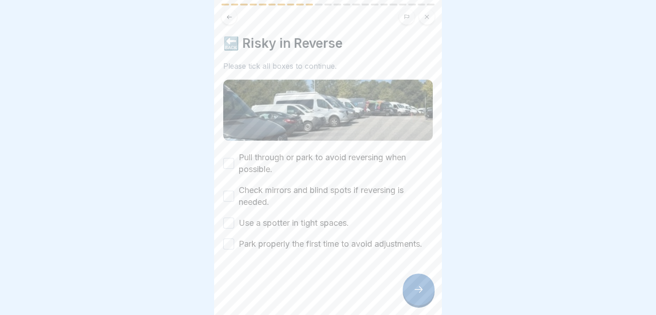
click at [229, 163] on button "Pull through or park to avoid reversing when possible." at bounding box center [228, 163] width 11 height 11
click at [229, 200] on button "Check mirrors and blind spots if reversing is needed." at bounding box center [228, 196] width 11 height 11
click at [229, 225] on button "Use a spotter in tight spaces." at bounding box center [228, 223] width 11 height 11
click at [230, 241] on button "Park properly the first time to avoid adjustments." at bounding box center [228, 244] width 11 height 11
click at [412, 294] on div at bounding box center [419, 290] width 32 height 32
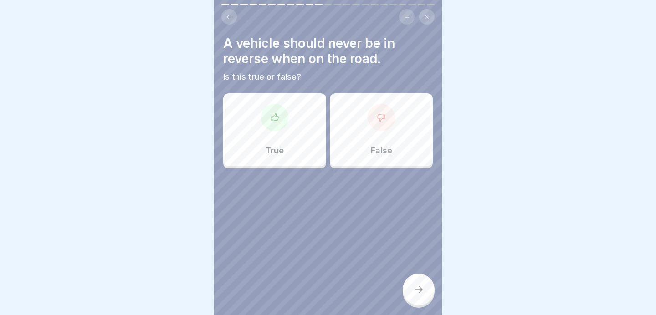
click at [289, 140] on div "True" at bounding box center [274, 129] width 103 height 73
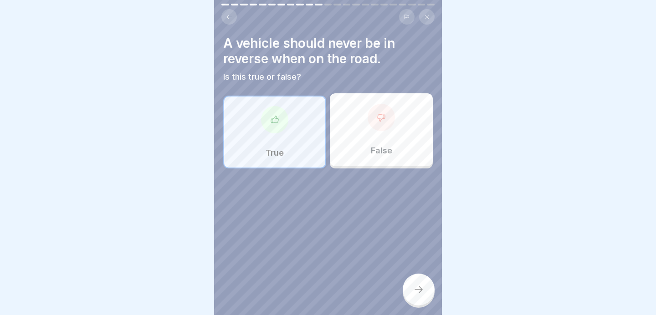
click at [420, 292] on icon at bounding box center [418, 289] width 11 height 11
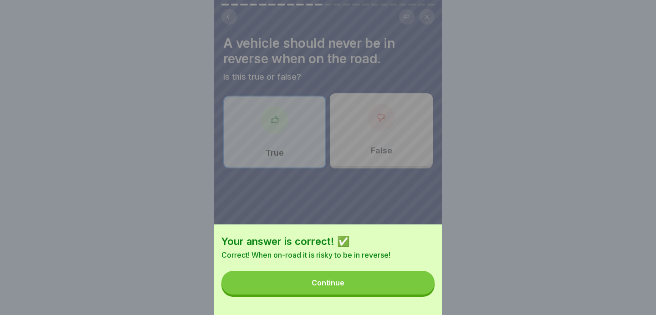
click at [389, 284] on button "Continue" at bounding box center [327, 283] width 213 height 24
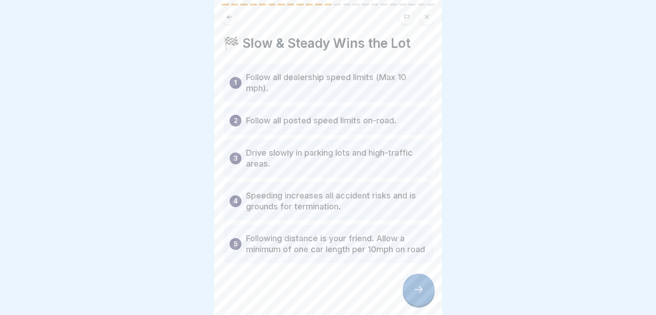
click at [413, 290] on icon at bounding box center [418, 289] width 11 height 11
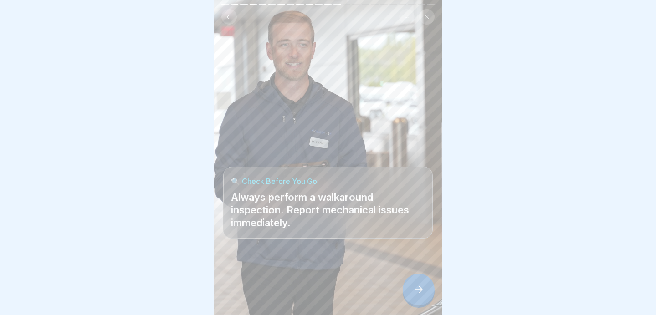
click at [413, 290] on icon at bounding box center [418, 289] width 11 height 11
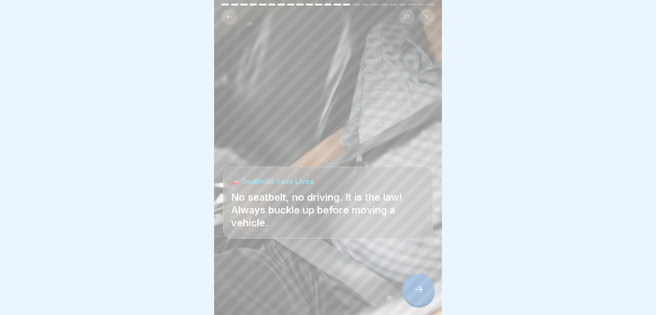
click at [417, 292] on icon at bounding box center [418, 289] width 11 height 11
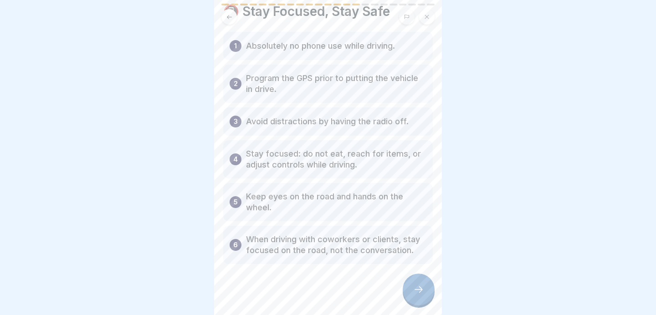
scroll to position [36, 0]
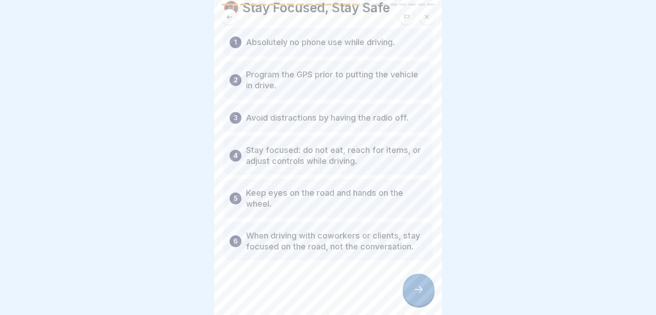
click at [415, 286] on icon at bounding box center [418, 289] width 11 height 11
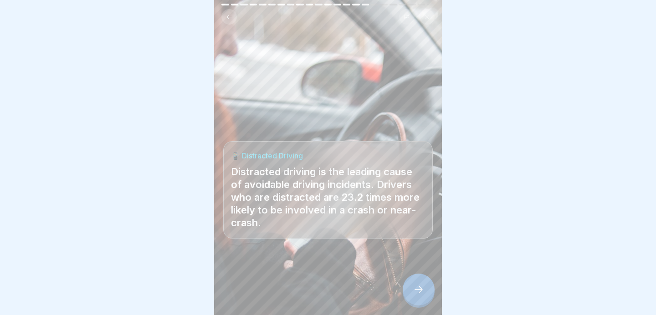
click at [421, 281] on div at bounding box center [419, 290] width 32 height 32
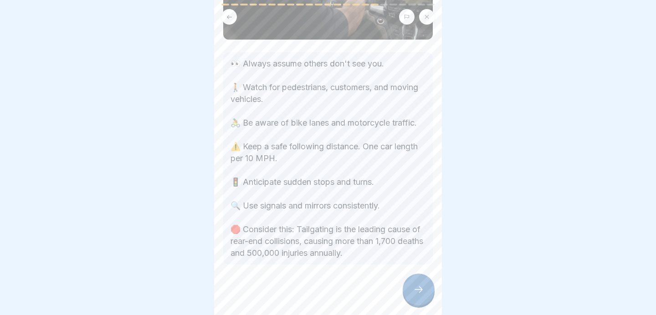
scroll to position [106, 0]
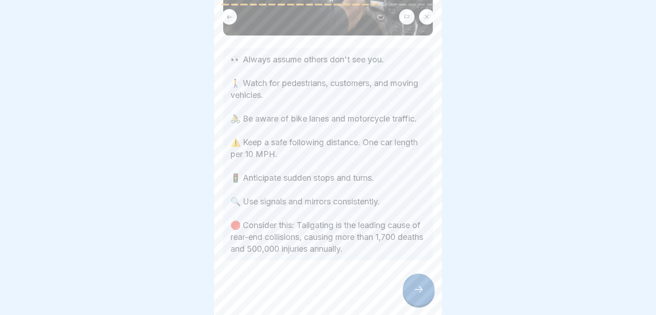
click at [417, 290] on icon at bounding box center [418, 289] width 11 height 11
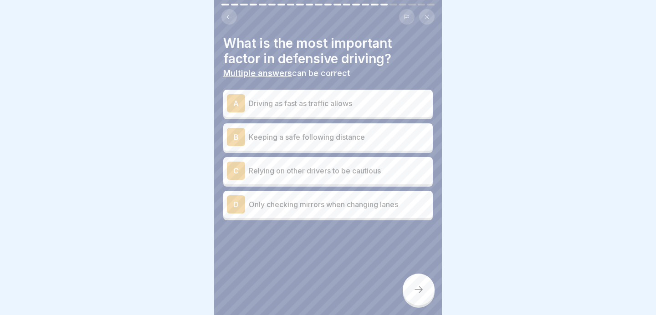
click at [304, 139] on p "Keeping a safe following distance" at bounding box center [339, 137] width 180 height 11
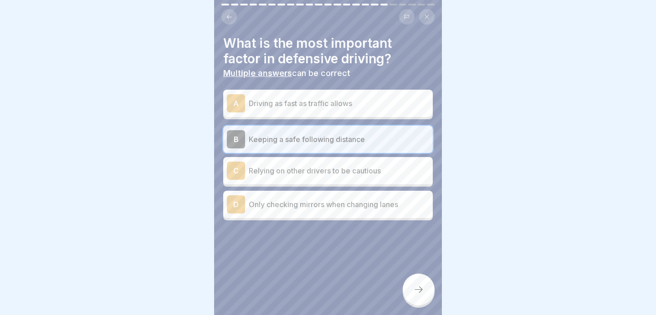
click at [274, 211] on div "D Only checking mirrors when changing lanes" at bounding box center [328, 204] width 202 height 18
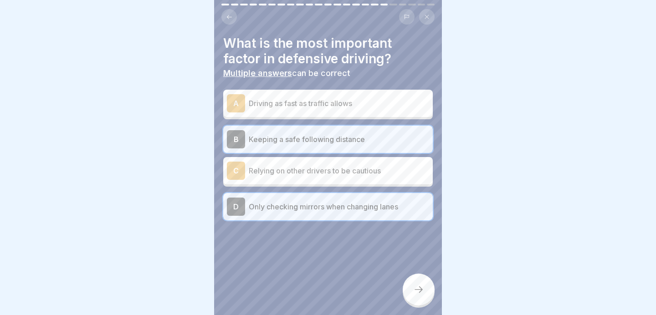
click at [422, 290] on icon at bounding box center [418, 289] width 11 height 11
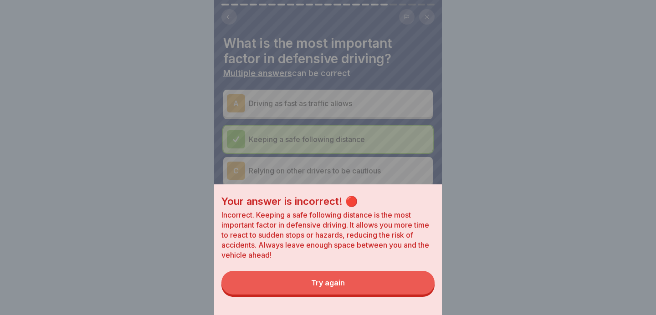
click at [383, 288] on button "Try again" at bounding box center [327, 283] width 213 height 24
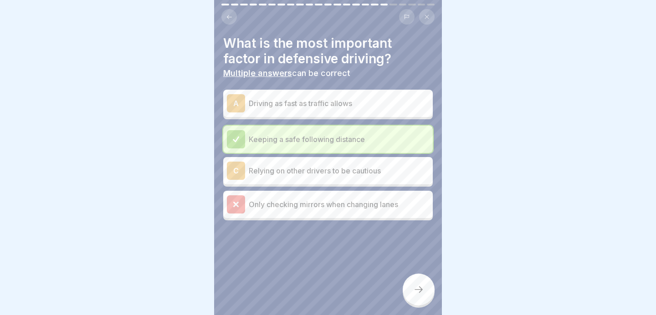
click at [300, 144] on p "Keeping a safe following distance" at bounding box center [339, 139] width 180 height 11
click at [294, 204] on p "Only checking mirrors when changing lanes" at bounding box center [339, 204] width 180 height 11
click at [423, 288] on icon at bounding box center [418, 289] width 11 height 11
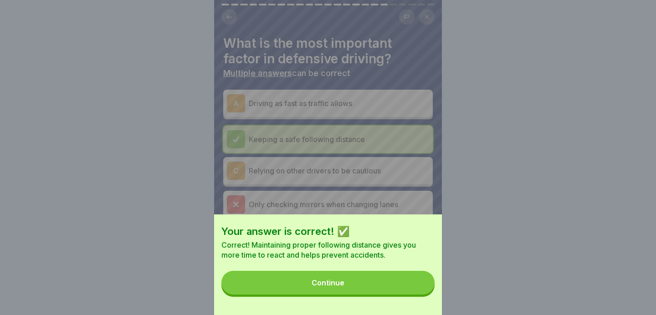
click at [374, 289] on button "Continue" at bounding box center [327, 283] width 213 height 24
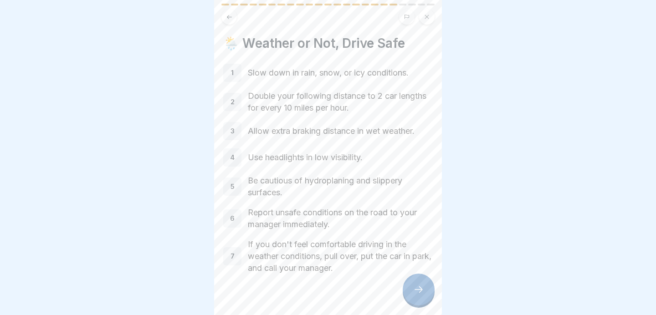
click at [419, 287] on icon at bounding box center [418, 289] width 11 height 11
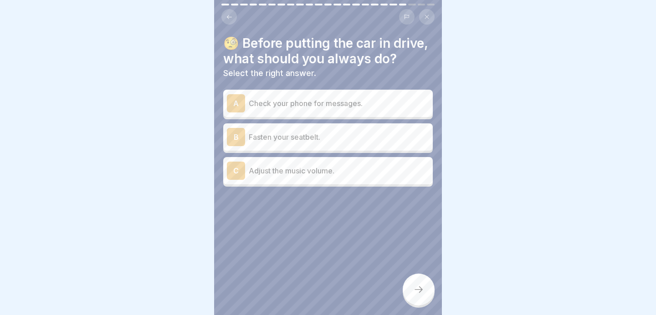
click at [292, 142] on p "Fasten your seatbelt." at bounding box center [339, 137] width 180 height 11
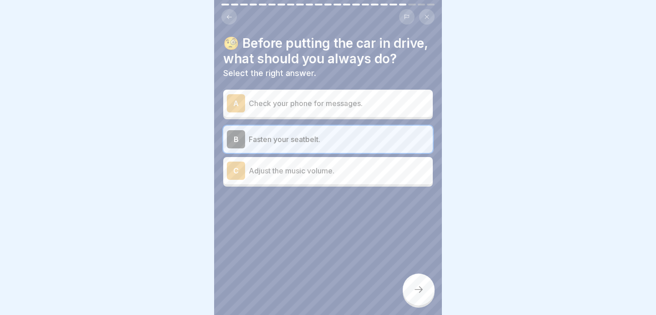
click at [422, 298] on div at bounding box center [419, 290] width 32 height 32
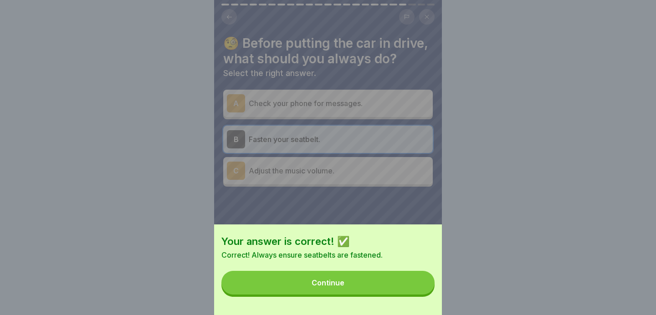
click at [376, 285] on button "Continue" at bounding box center [327, 283] width 213 height 24
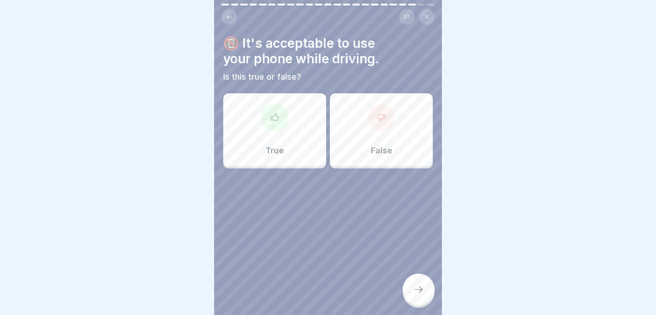
click at [373, 111] on div at bounding box center [381, 117] width 27 height 27
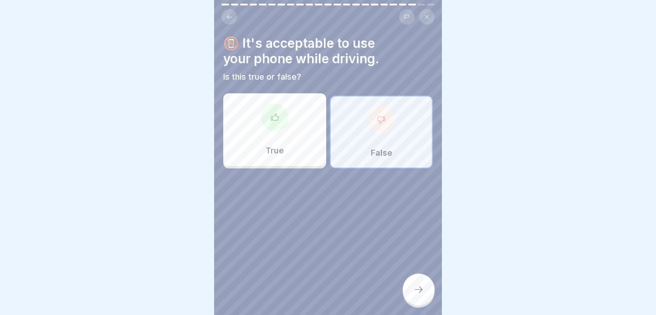
click at [417, 288] on icon at bounding box center [418, 289] width 11 height 11
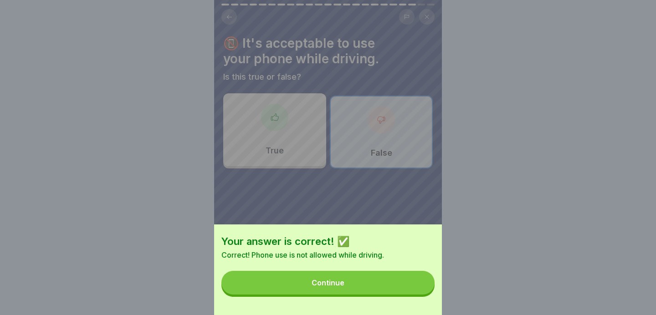
click at [376, 290] on button "Continue" at bounding box center [327, 283] width 213 height 24
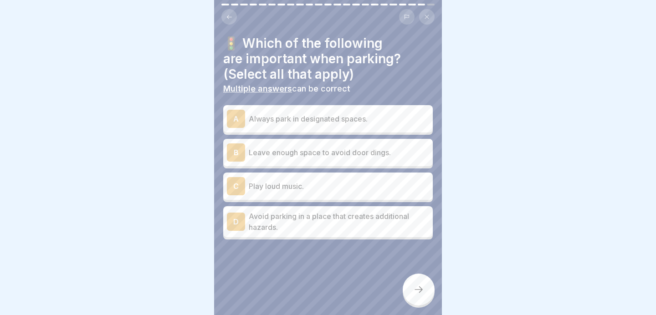
click at [354, 118] on p "Always park in designated spaces." at bounding box center [339, 118] width 180 height 11
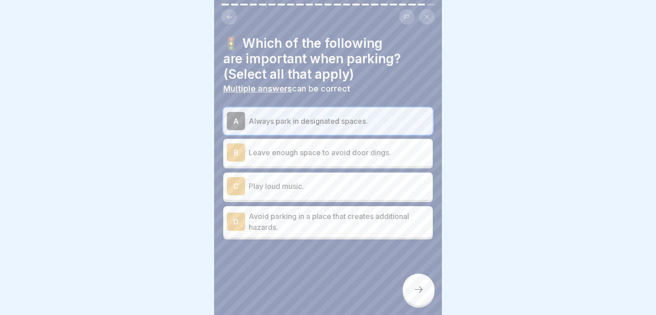
click at [331, 155] on p "Leave enough space to avoid door dings." at bounding box center [339, 152] width 180 height 11
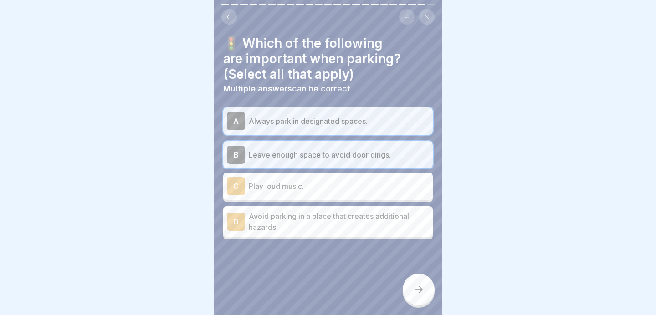
click at [311, 227] on p "Avoid parking in a place that creates additional hazards." at bounding box center [339, 222] width 180 height 22
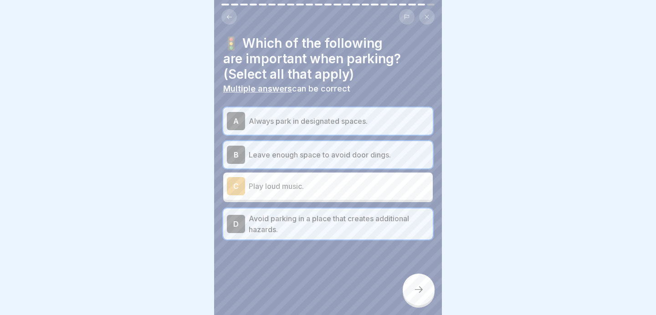
click at [418, 287] on icon at bounding box center [418, 289] width 11 height 11
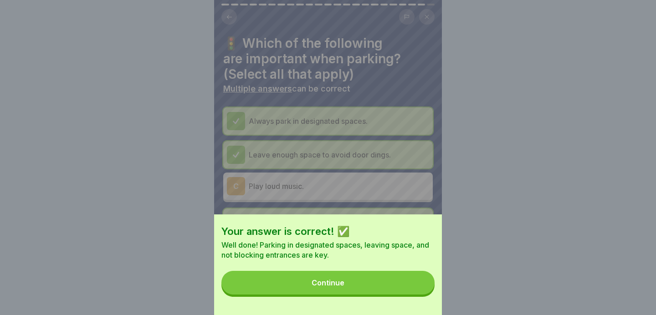
click at [365, 279] on button "Continue" at bounding box center [327, 283] width 213 height 24
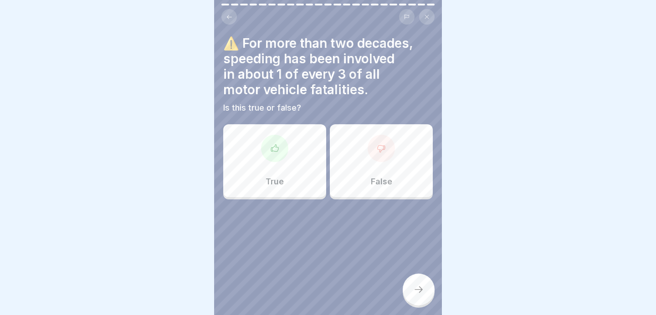
click at [293, 147] on div "True" at bounding box center [274, 160] width 103 height 73
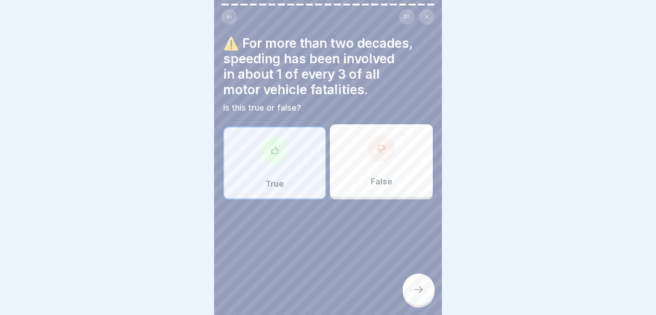
click at [417, 288] on icon at bounding box center [418, 289] width 11 height 11
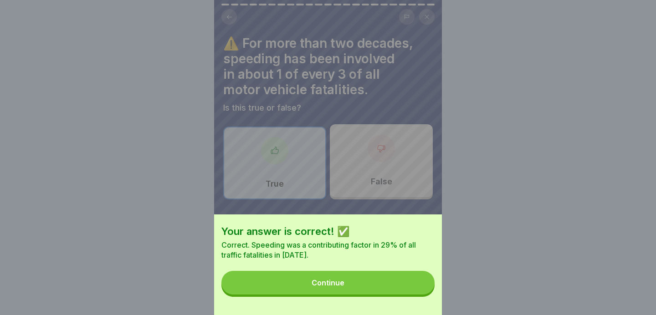
click at [383, 285] on button "Continue" at bounding box center [327, 283] width 213 height 24
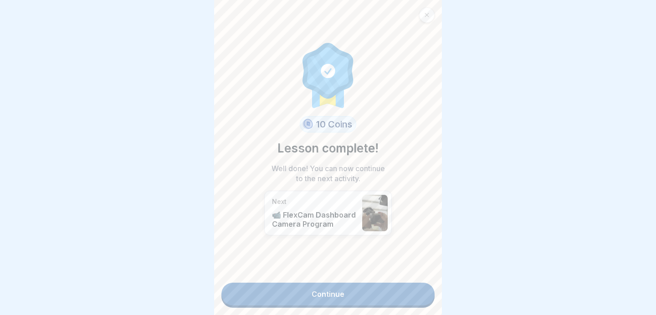
click at [338, 294] on link "Continue" at bounding box center [327, 294] width 213 height 23
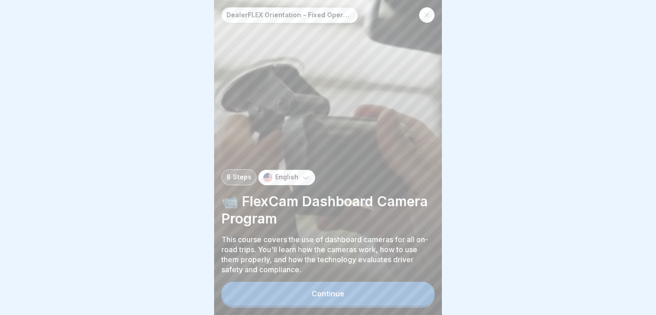
click at [333, 290] on button "Continue" at bounding box center [327, 294] width 213 height 24
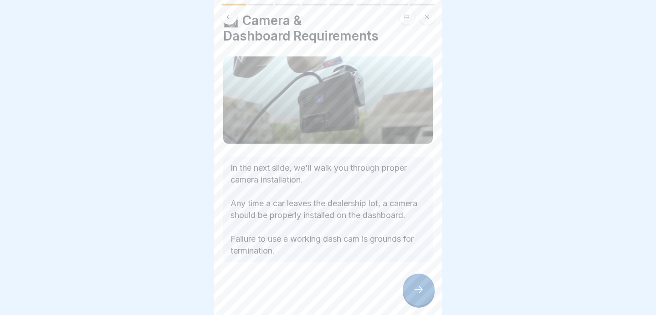
scroll to position [36, 0]
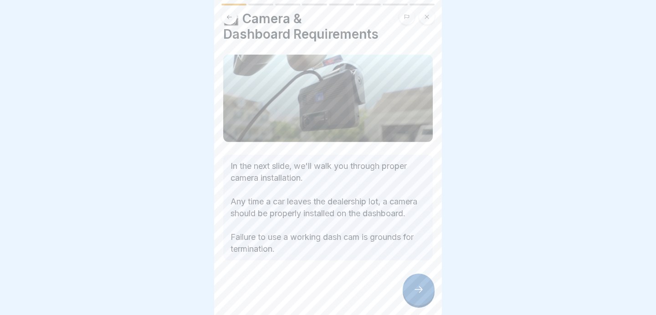
click at [413, 286] on icon at bounding box center [418, 289] width 11 height 11
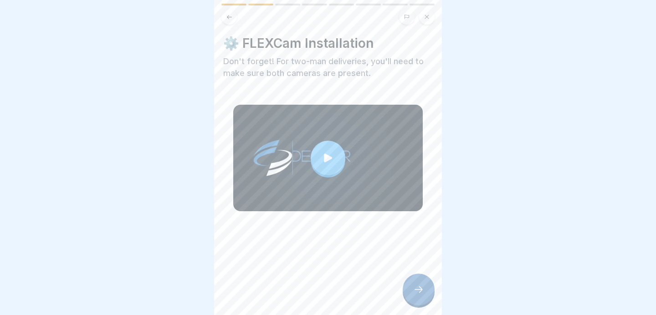
click at [325, 155] on icon at bounding box center [328, 158] width 8 height 9
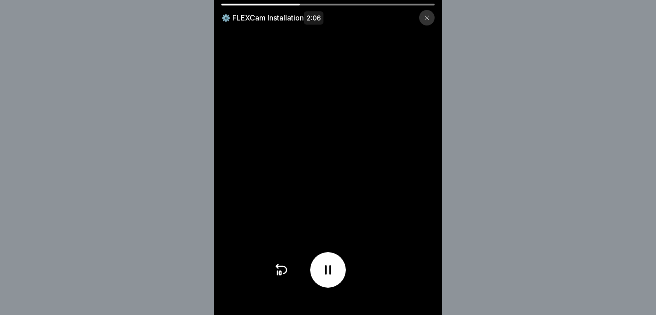
click at [326, 281] on div at bounding box center [328, 270] width 36 height 36
click at [326, 267] on icon at bounding box center [327, 270] width 9 height 10
click at [326, 267] on icon at bounding box center [328, 270] width 6 height 9
click at [326, 267] on icon at bounding box center [327, 270] width 9 height 10
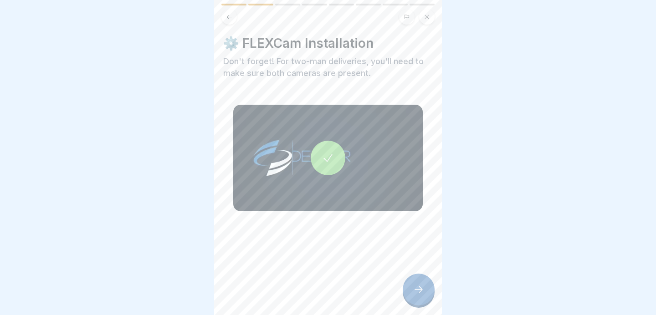
click at [415, 289] on icon at bounding box center [418, 289] width 11 height 11
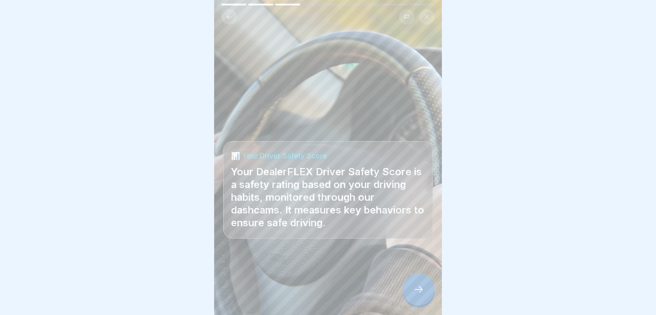
click at [415, 289] on icon at bounding box center [418, 289] width 11 height 11
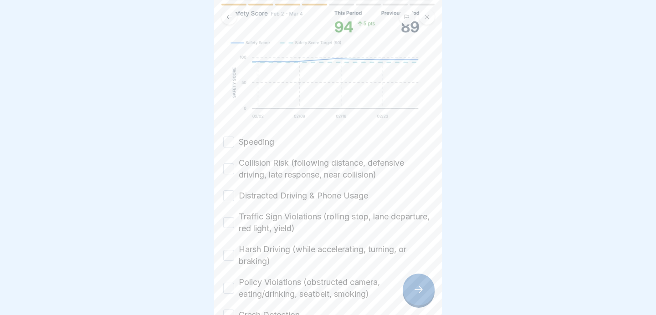
scroll to position [183, 0]
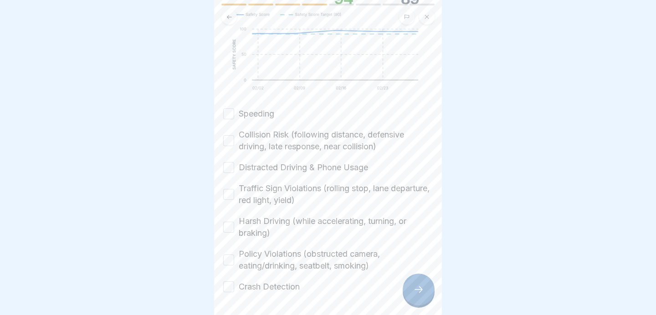
click at [226, 112] on button "Speeding" at bounding box center [228, 113] width 11 height 11
click at [229, 139] on button "Collision Risk (following distance, defensive driving, late response, near coll…" at bounding box center [228, 140] width 11 height 11
click at [228, 169] on button "Distracted Driving & Phone Usage" at bounding box center [228, 167] width 11 height 11
click at [226, 194] on button "Traffic Sign Violations (rolling stop, lane departure, red light, yield)" at bounding box center [228, 194] width 11 height 11
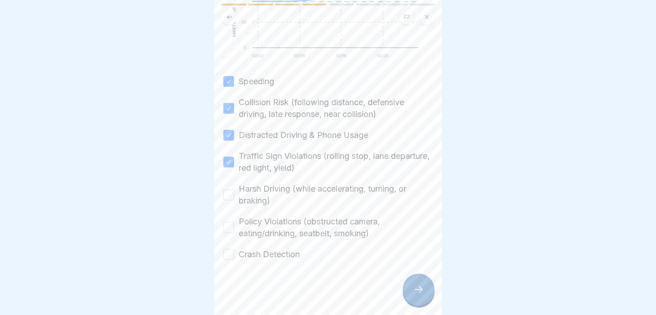
click at [229, 195] on button "Harsh Driving (while accelerating, turning, or braking)" at bounding box center [228, 195] width 11 height 11
click at [231, 226] on button "Policy Violations (obstructed camera, eating/drinking, seatbelt, smoking)" at bounding box center [228, 227] width 11 height 11
click at [230, 254] on button "Crash Detection" at bounding box center [228, 254] width 11 height 11
click at [411, 290] on div at bounding box center [419, 290] width 32 height 32
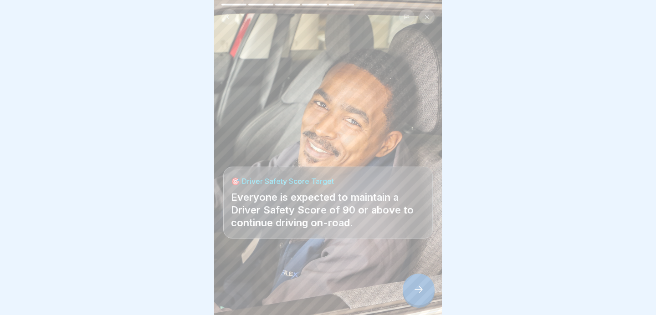
click at [420, 292] on icon at bounding box center [418, 289] width 11 height 11
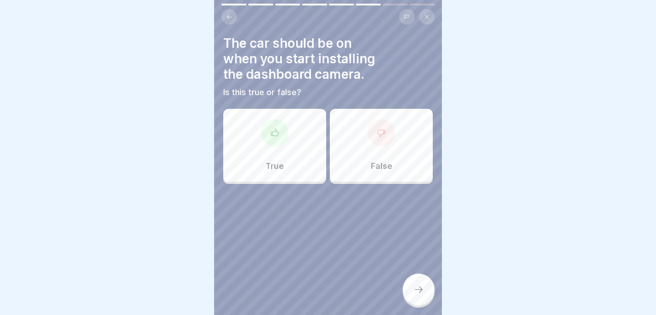
click at [355, 140] on div "False" at bounding box center [381, 145] width 103 height 73
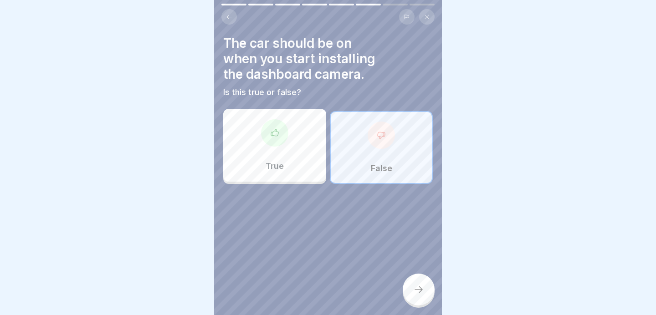
click at [425, 287] on div at bounding box center [419, 290] width 32 height 32
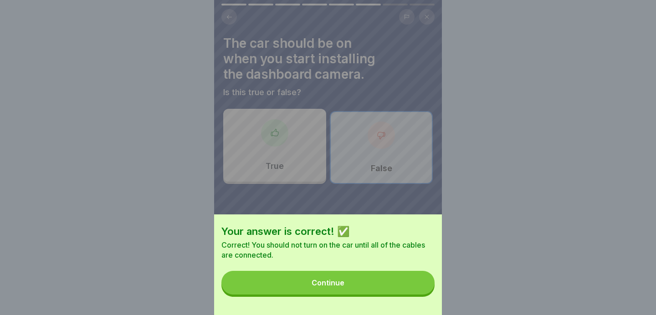
click at [359, 278] on button "Continue" at bounding box center [327, 283] width 213 height 24
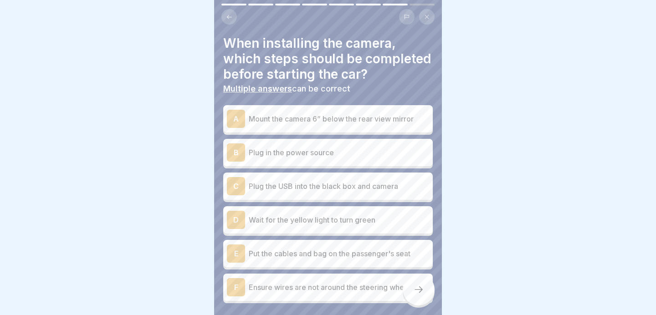
click at [293, 119] on p "Mount the camera 6” below the rear view mirror" at bounding box center [339, 118] width 180 height 11
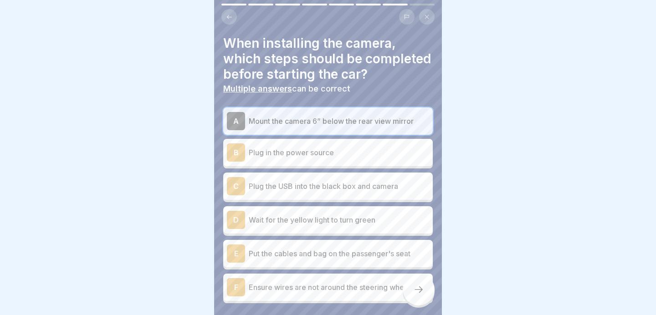
click at [317, 116] on p "Mount the camera 6” below the rear view mirror" at bounding box center [339, 121] width 180 height 11
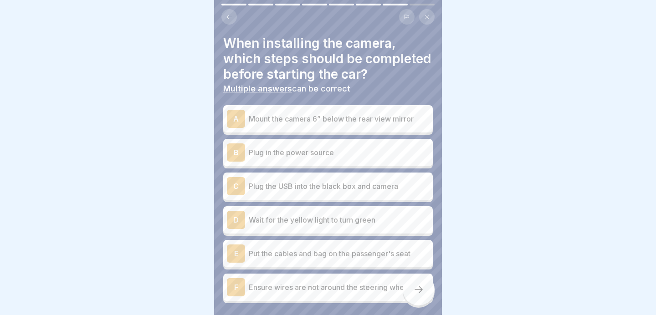
click at [304, 120] on p "Mount the camera 6” below the rear view mirror" at bounding box center [339, 118] width 180 height 11
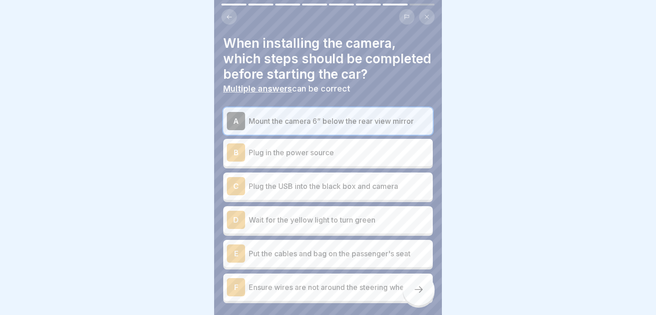
click at [302, 158] on p "Plug in the power source" at bounding box center [339, 152] width 180 height 11
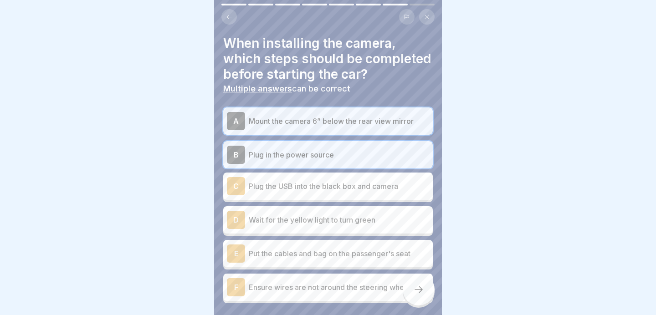
click at [303, 229] on div "D Wait for the yellow light to turn green" at bounding box center [328, 220] width 202 height 18
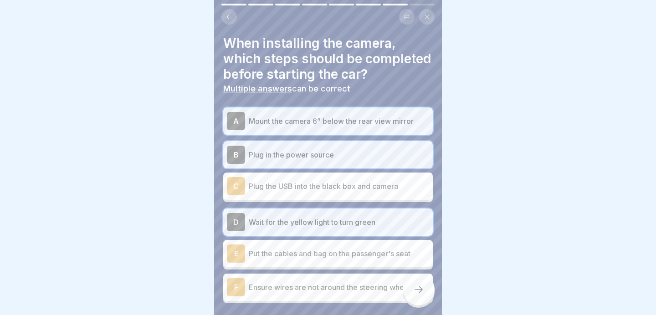
click at [300, 256] on p "Put the cables and bag on the passenger's seat" at bounding box center [339, 253] width 180 height 11
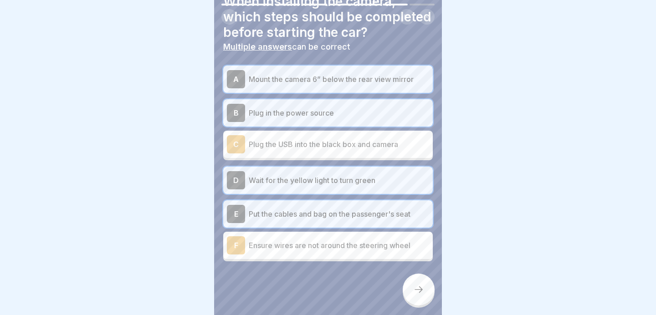
scroll to position [43, 0]
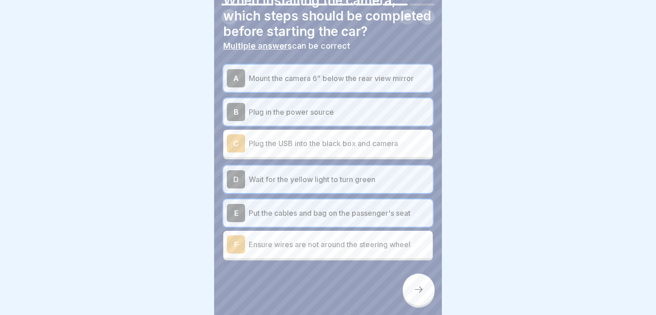
click at [300, 256] on div "F Ensure wires are not around the steering wheel" at bounding box center [328, 244] width 210 height 27
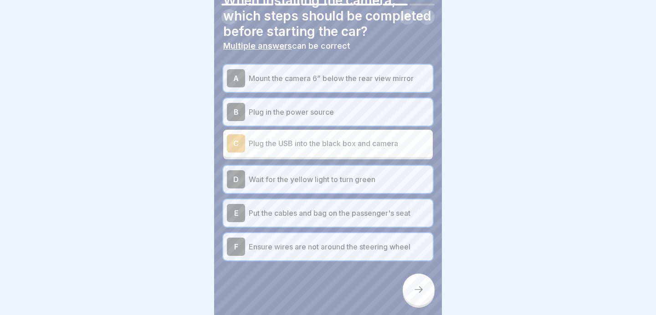
click at [416, 287] on icon at bounding box center [418, 289] width 11 height 11
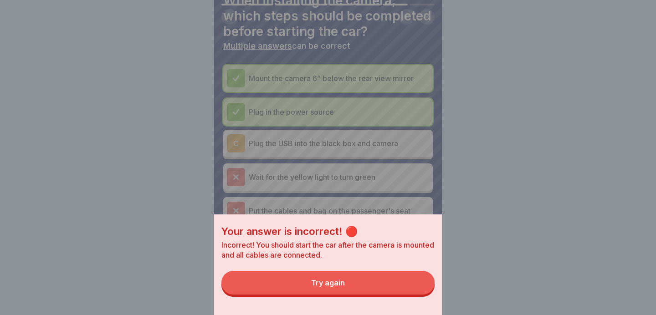
click at [385, 281] on button "Try again" at bounding box center [327, 283] width 213 height 24
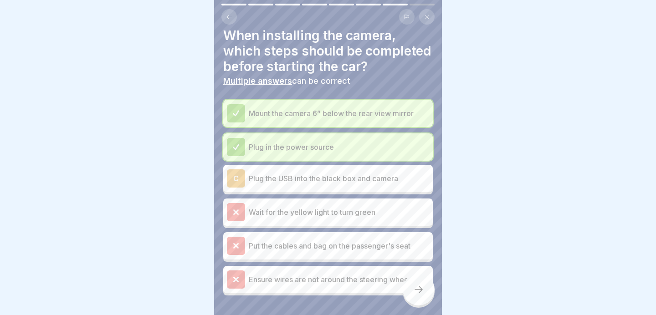
scroll to position [9, 0]
click at [416, 290] on icon at bounding box center [418, 289] width 11 height 11
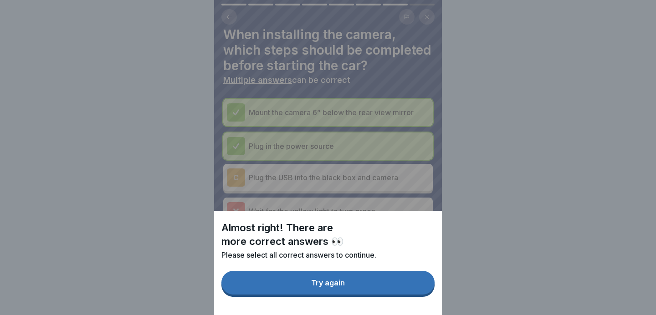
click at [368, 286] on button "Try again" at bounding box center [327, 283] width 213 height 24
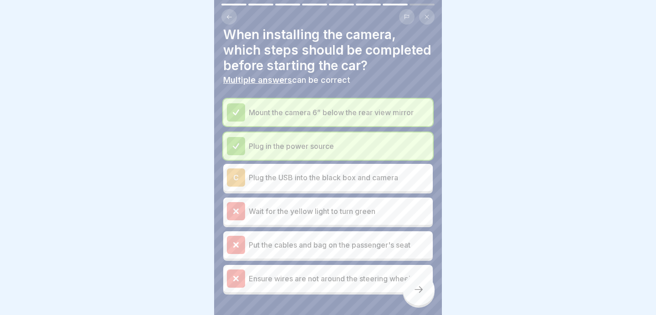
click at [326, 191] on div "Mount the camera 6” below the rear view mirror Plug in the power source C Plug …" at bounding box center [328, 197] width 210 height 196
click at [317, 182] on p "Plug the USB into the black box and camera" at bounding box center [339, 177] width 180 height 11
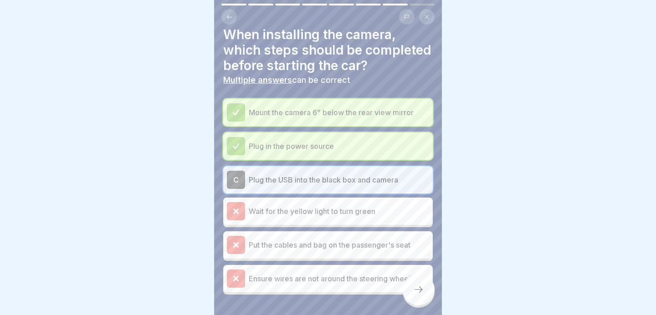
click at [416, 291] on icon at bounding box center [418, 289] width 11 height 11
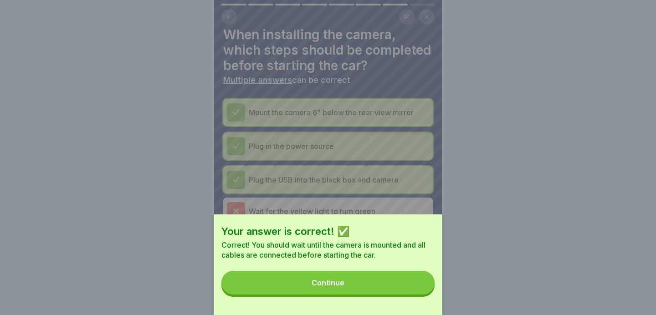
click at [377, 281] on button "Continue" at bounding box center [327, 283] width 213 height 24
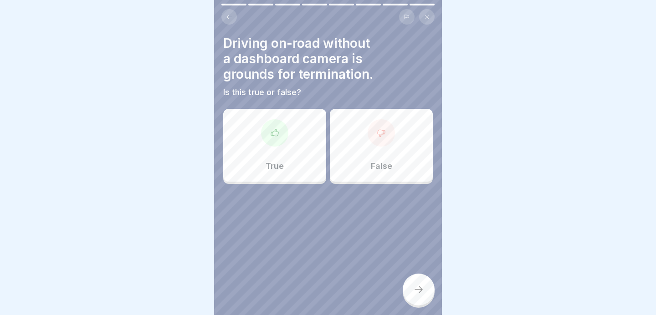
click at [251, 160] on div "True" at bounding box center [274, 145] width 103 height 73
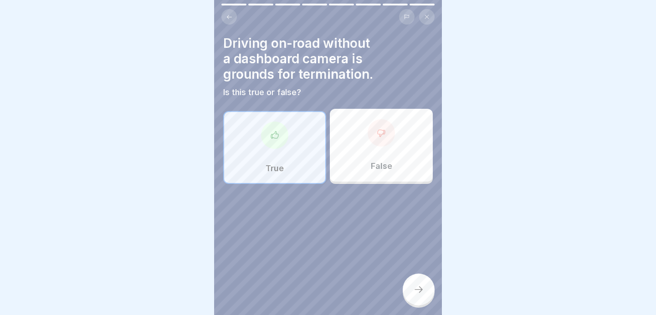
click at [415, 285] on icon at bounding box center [418, 289] width 11 height 11
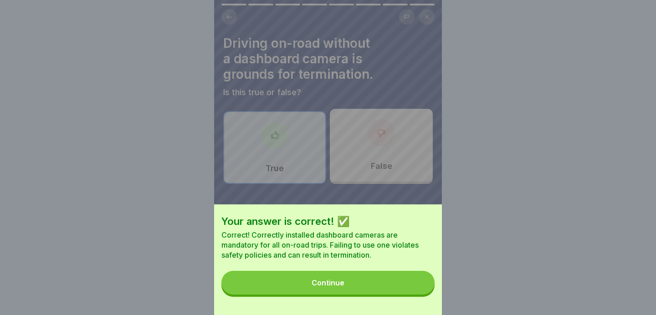
click at [356, 277] on button "Continue" at bounding box center [327, 283] width 213 height 24
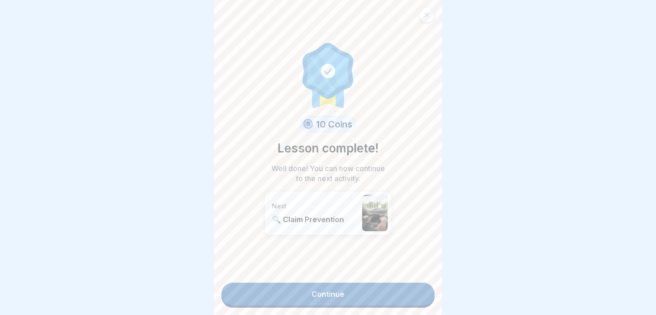
click at [423, 14] on div at bounding box center [426, 14] width 15 height 15
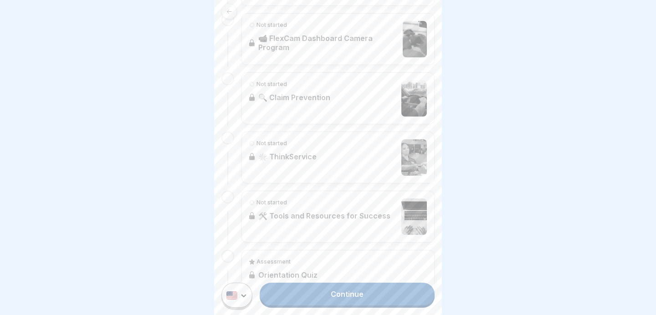
scroll to position [550, 0]
click at [342, 297] on link "Continue" at bounding box center [347, 294] width 175 height 23
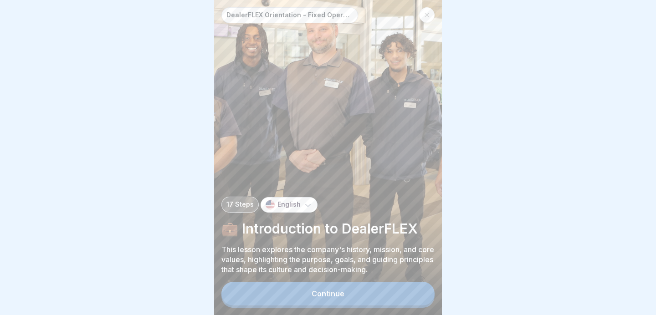
click at [426, 17] on icon at bounding box center [426, 14] width 5 height 5
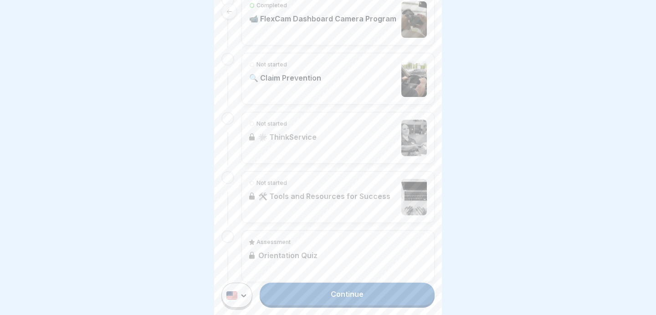
scroll to position [572, 0]
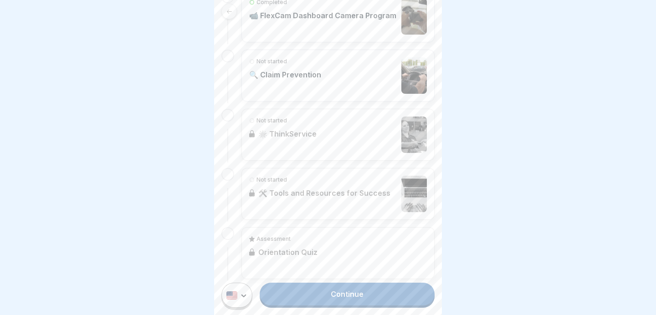
click at [295, 81] on div "Not started 🔍 Claim Prevention" at bounding box center [285, 75] width 72 height 36
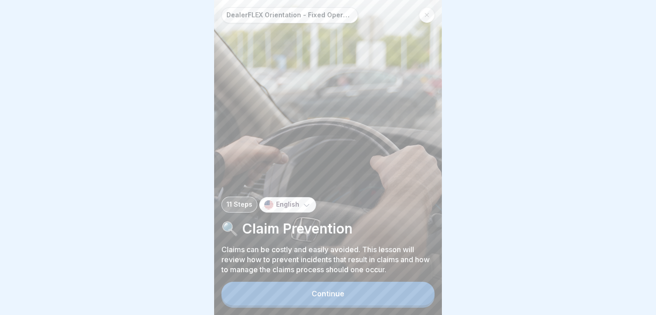
click at [370, 281] on div "DealerFLEX Orientation - Fixed Operations Division 11 Steps English 🔍 Claim Pre…" at bounding box center [328, 157] width 228 height 315
click at [363, 302] on button "Continue" at bounding box center [327, 294] width 213 height 24
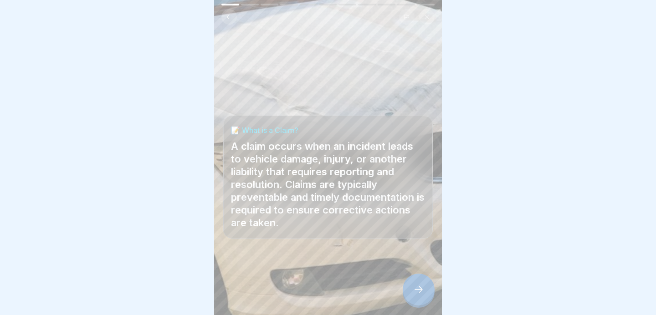
click at [418, 288] on icon at bounding box center [418, 289] width 11 height 11
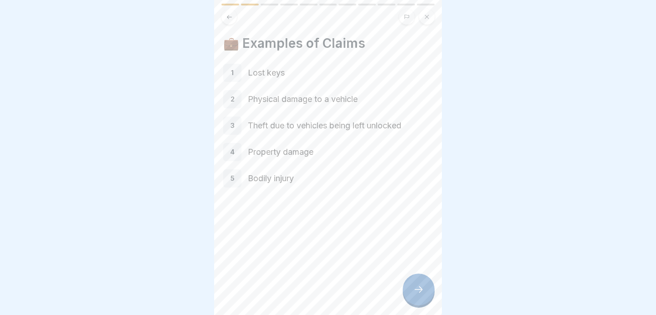
click at [420, 286] on icon at bounding box center [418, 289] width 11 height 11
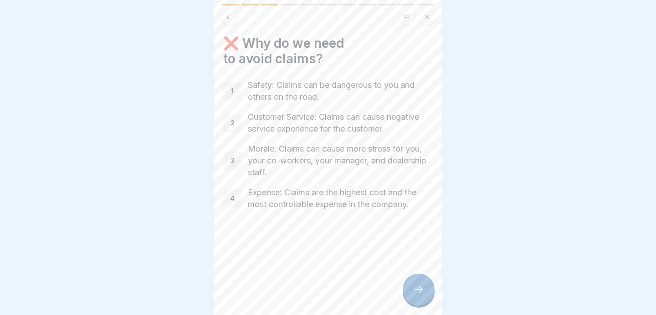
click at [413, 277] on div at bounding box center [419, 290] width 32 height 32
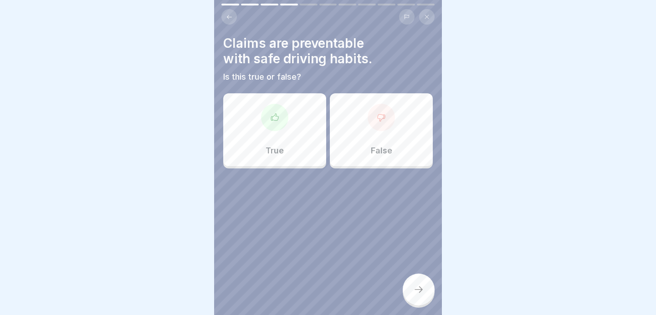
click at [277, 137] on div "True" at bounding box center [274, 129] width 103 height 73
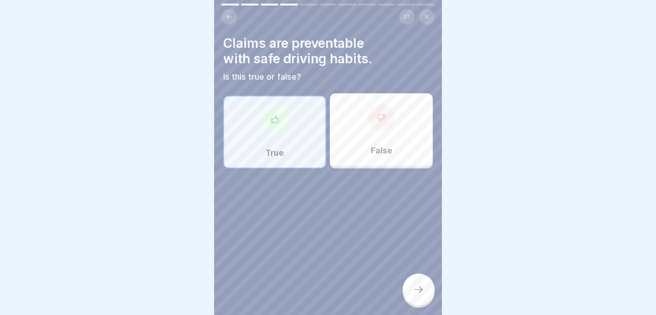
click at [421, 299] on div at bounding box center [419, 290] width 32 height 32
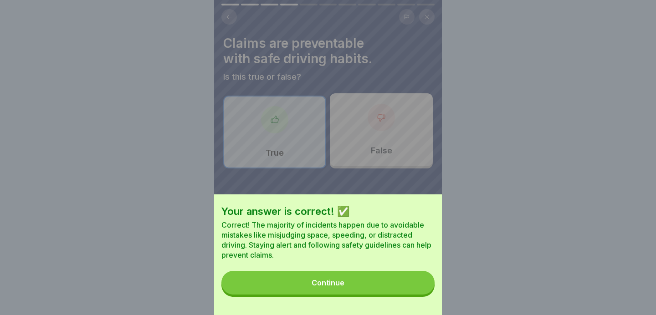
click at [383, 289] on button "Continue" at bounding box center [327, 283] width 213 height 24
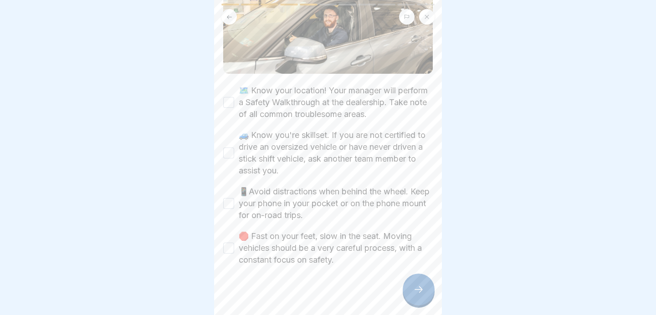
scroll to position [123, 0]
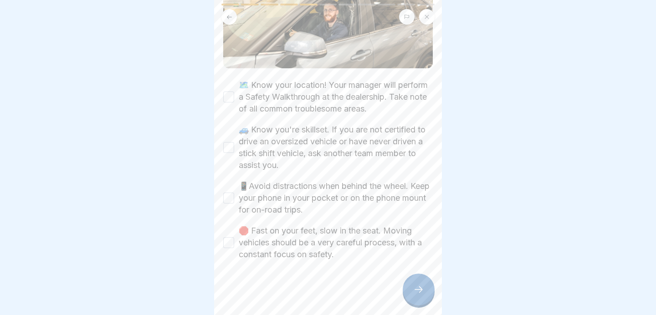
click at [229, 97] on button "🗺️ Know your location! Your manager will perform a Safety Walkthrough at the de…" at bounding box center [228, 97] width 11 height 11
click at [229, 153] on div "🚙 Know you're skillset. If you are not certified to drive an oversized vehicle …" at bounding box center [328, 147] width 210 height 47
click at [227, 146] on button "🚙 Know you're skillset. If you are not certified to drive an oversized vehicle …" at bounding box center [228, 147] width 11 height 11
click at [230, 200] on button "📱Avoid distractions when behind the wheel. Keep your phone in your pocket or on…" at bounding box center [228, 198] width 11 height 11
click at [229, 241] on button "🛑 Fast on your feet, slow in the seat. Moving vehicles should be a very careful…" at bounding box center [228, 242] width 11 height 11
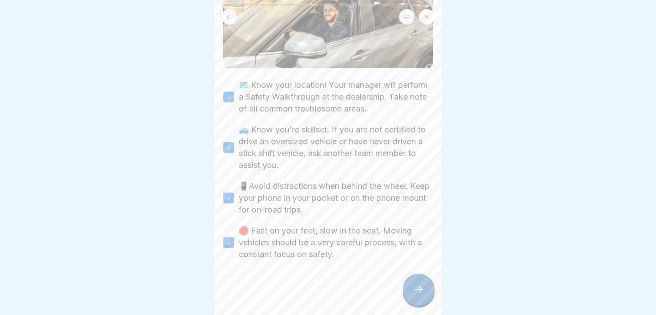
click at [415, 283] on div at bounding box center [419, 290] width 32 height 32
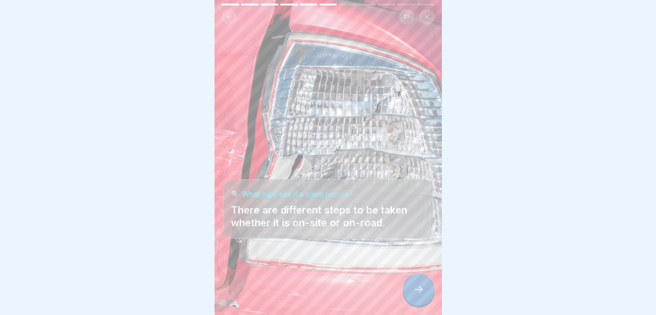
click at [415, 284] on div at bounding box center [419, 290] width 32 height 32
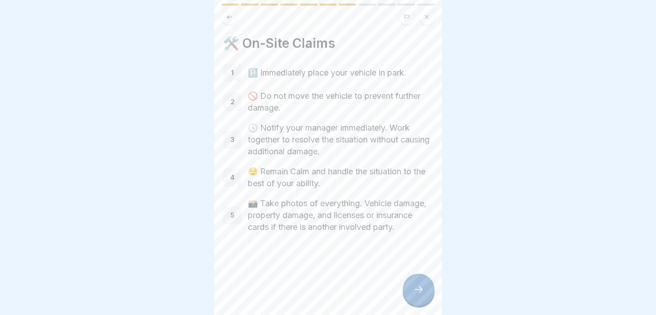
click at [419, 287] on icon at bounding box center [418, 289] width 11 height 11
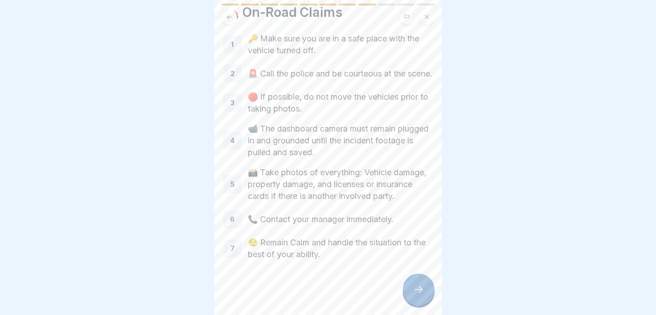
scroll to position [36, 0]
click at [416, 277] on div at bounding box center [419, 290] width 32 height 32
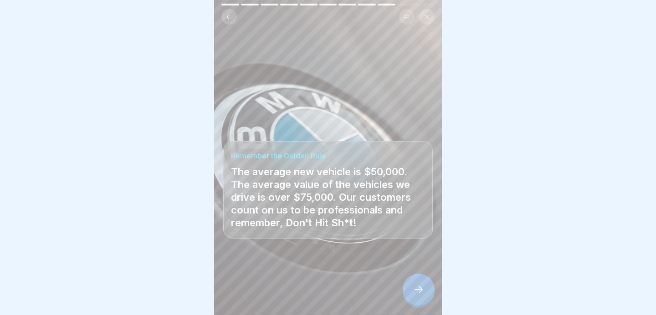
click at [417, 284] on div at bounding box center [419, 290] width 32 height 32
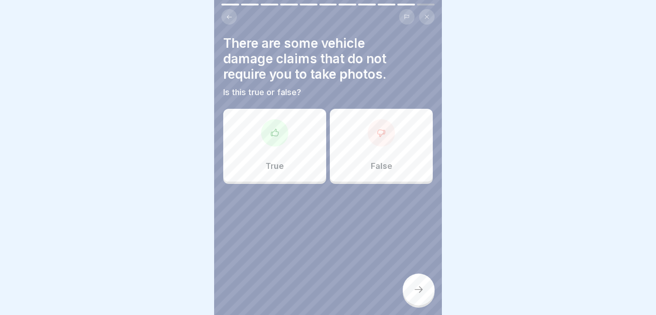
click at [377, 158] on div "False" at bounding box center [381, 145] width 103 height 73
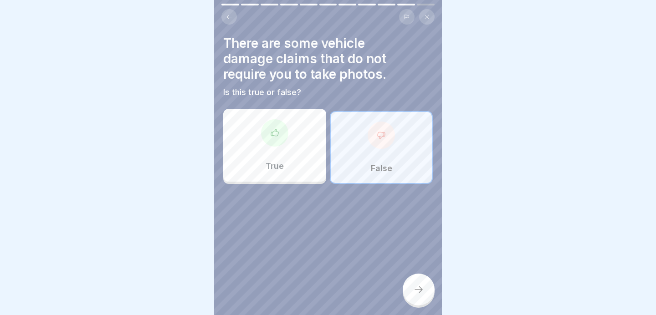
click at [419, 282] on div at bounding box center [419, 290] width 32 height 32
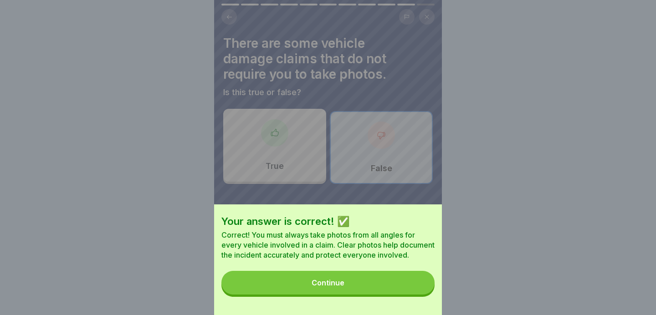
click at [366, 283] on button "Continue" at bounding box center [327, 283] width 213 height 24
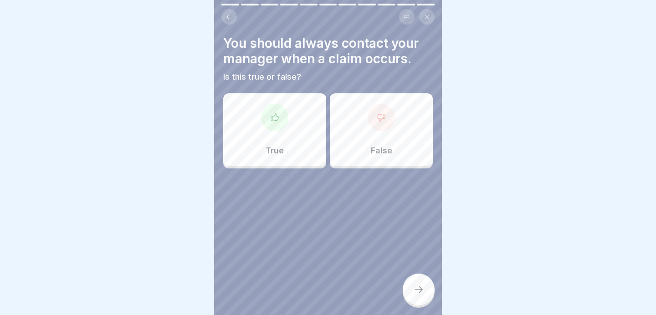
click at [280, 137] on div "True" at bounding box center [274, 129] width 103 height 73
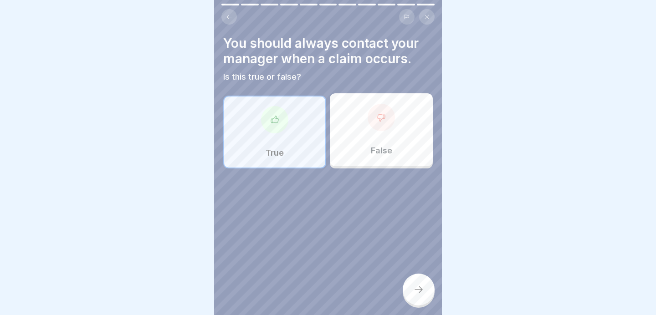
click at [419, 291] on icon at bounding box center [418, 289] width 11 height 11
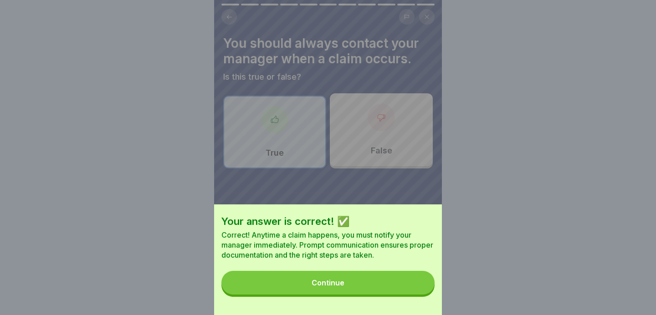
click at [353, 275] on button "Continue" at bounding box center [327, 283] width 213 height 24
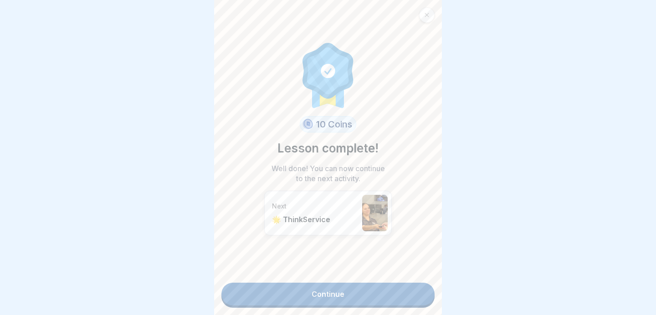
click at [333, 292] on link "Continue" at bounding box center [327, 294] width 213 height 23
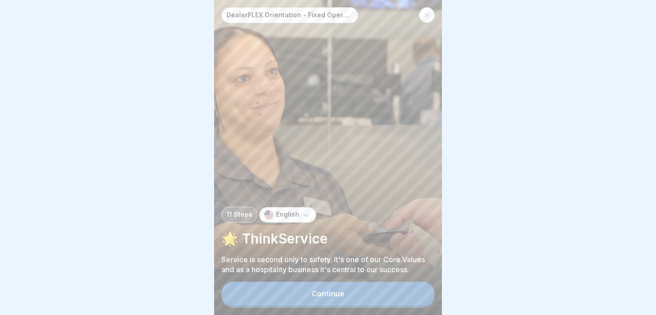
click at [340, 302] on button "Continue" at bounding box center [327, 294] width 213 height 24
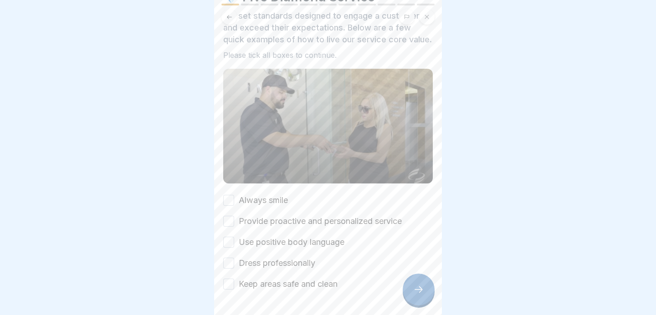
scroll to position [76, 0]
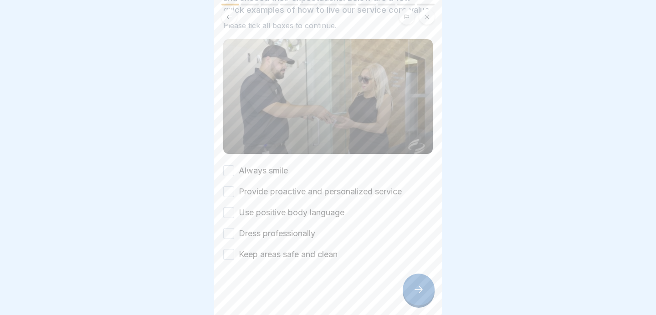
click at [227, 168] on button "Always smile" at bounding box center [228, 170] width 11 height 11
click at [231, 190] on button "Provide proactive and personalized service" at bounding box center [228, 191] width 11 height 11
click at [231, 211] on button "Use positive body language" at bounding box center [228, 212] width 11 height 11
click at [232, 233] on button "Dress professionally" at bounding box center [228, 233] width 11 height 11
click at [230, 253] on button "Keep areas safe and clean" at bounding box center [228, 254] width 11 height 11
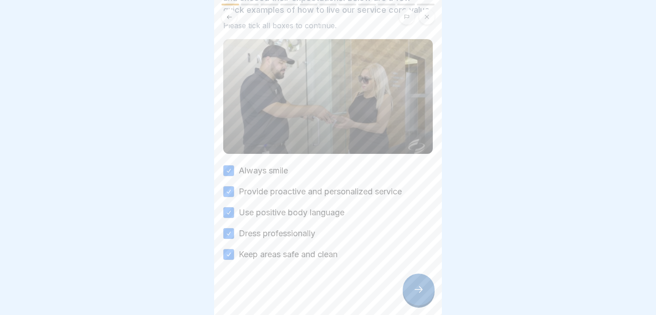
click at [413, 291] on icon at bounding box center [418, 289] width 11 height 11
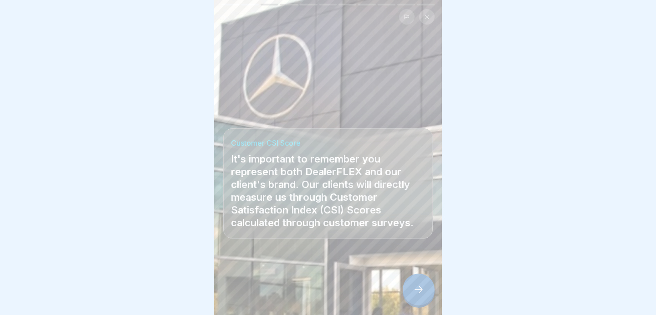
click at [423, 288] on icon at bounding box center [418, 289] width 11 height 11
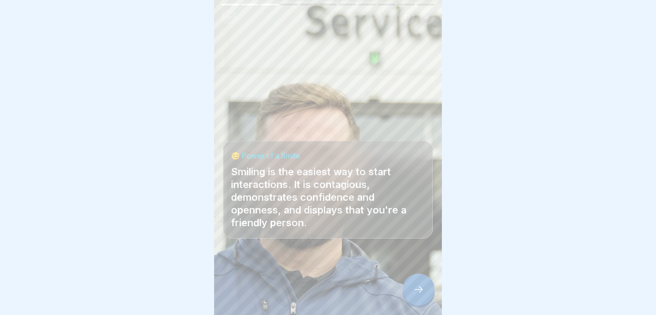
click at [417, 285] on div at bounding box center [419, 290] width 32 height 32
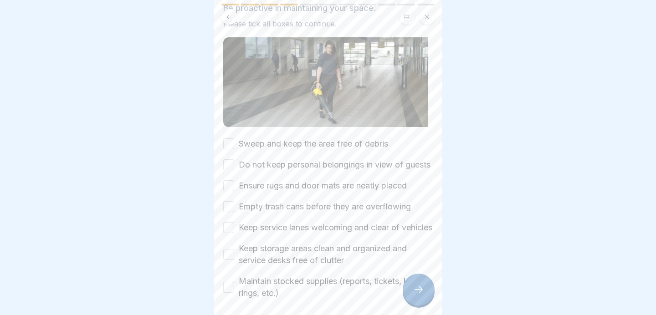
scroll to position [112, 0]
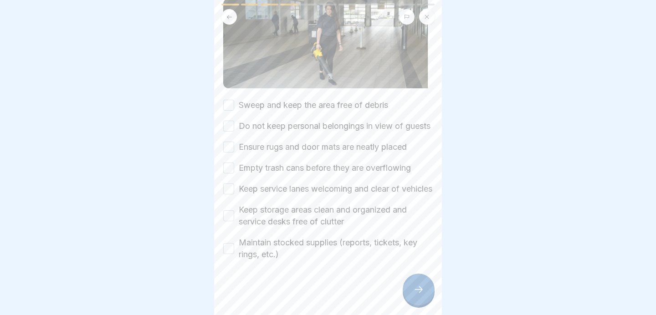
click at [230, 101] on button "Sweep and keep the area free of debris" at bounding box center [228, 105] width 11 height 11
click at [229, 130] on button "Do not keep personal belongings in view of guests" at bounding box center [228, 126] width 11 height 11
click at [233, 153] on button "Ensure rugs and door mats are neatly placed" at bounding box center [228, 147] width 11 height 11
click at [231, 174] on button "Empty trash cans before they are overflowing" at bounding box center [228, 168] width 11 height 11
click at [231, 195] on button "Keep service lanes welcoming and clear of vehicles" at bounding box center [228, 189] width 11 height 11
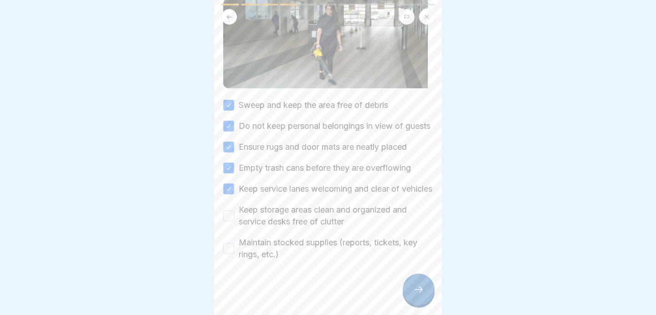
click at [227, 221] on button "Keep storage areas clean and organized and service desks free of clutter" at bounding box center [228, 215] width 11 height 11
click at [227, 251] on button "Maintain stocked supplies (reports, tickets, key rings, etc.)" at bounding box center [228, 248] width 11 height 11
click at [414, 287] on icon at bounding box center [418, 289] width 11 height 11
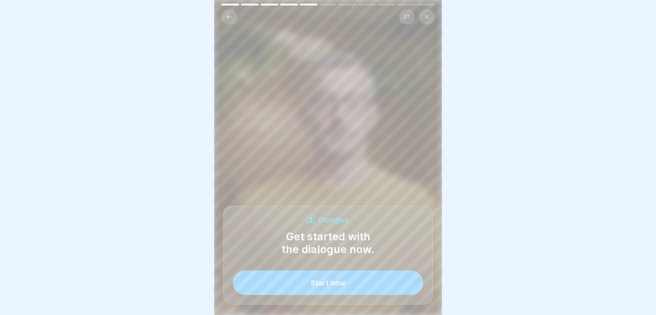
click at [331, 288] on button "Start now" at bounding box center [328, 283] width 190 height 25
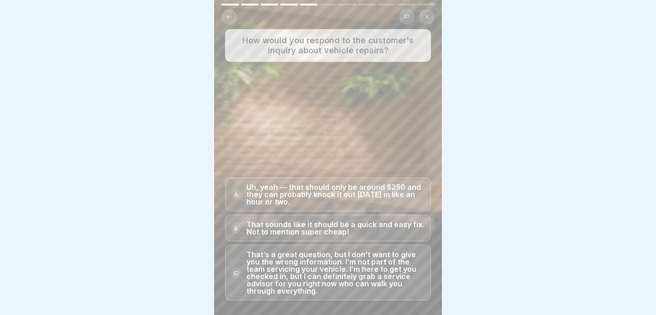
click at [331, 288] on p "That’s a great question, but I don’t want to give you the wrong information. I’…" at bounding box center [335, 273] width 179 height 44
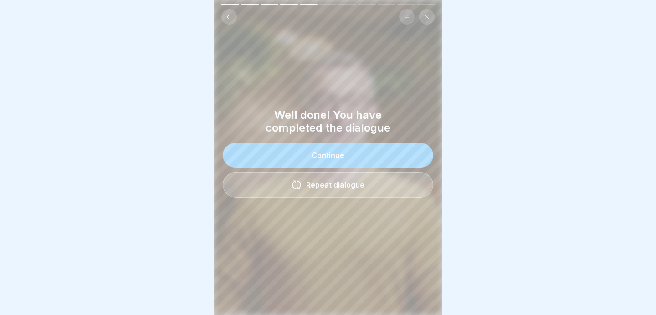
click at [346, 157] on button "Continue" at bounding box center [328, 155] width 210 height 25
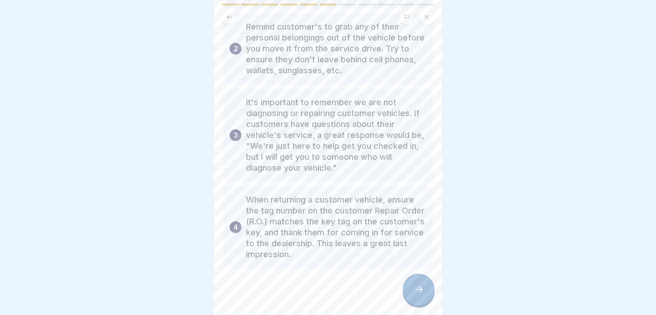
scroll to position [128, 0]
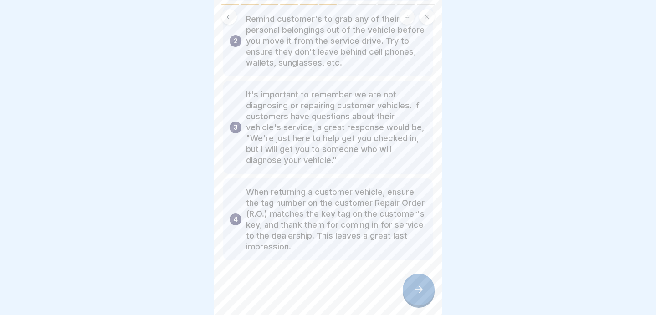
click at [418, 287] on icon at bounding box center [418, 289] width 11 height 11
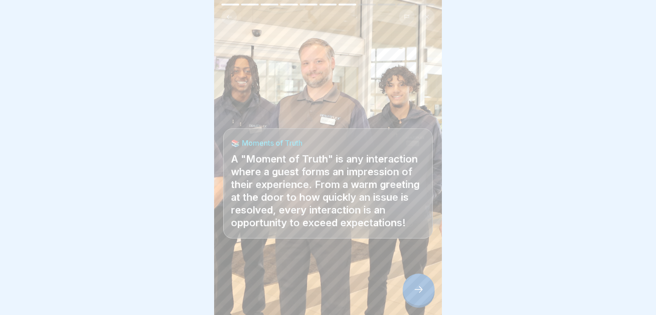
click at [416, 286] on icon at bounding box center [418, 289] width 11 height 11
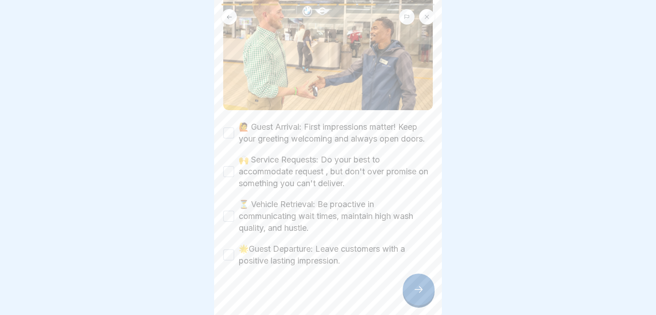
scroll to position [167, 0]
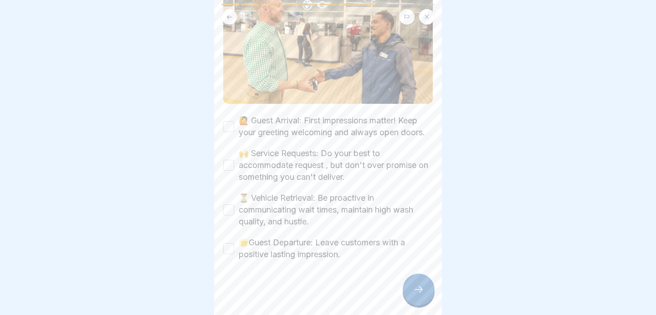
click at [230, 127] on button "🙋 Guest Arrival: First impressions matter! Keep your greeting welcoming and alw…" at bounding box center [228, 126] width 11 height 11
click at [231, 165] on button "🙌 Service Requests: Do your best to accommodate request , but don't over promis…" at bounding box center [228, 165] width 11 height 11
click at [229, 210] on button "⏳ Vehicle Retrieval: Be proactive in communicating wait times, maintain high wa…" at bounding box center [228, 210] width 11 height 11
click at [225, 252] on button "🌟Guest Departure: Leave customers with a positive lasting impression." at bounding box center [228, 248] width 11 height 11
click at [424, 290] on div at bounding box center [419, 290] width 32 height 32
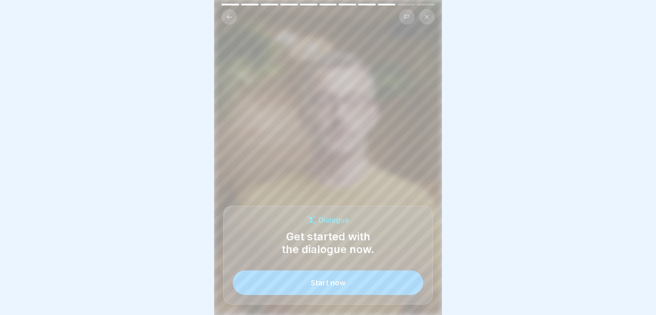
click at [328, 290] on button "Start now" at bounding box center [328, 283] width 190 height 25
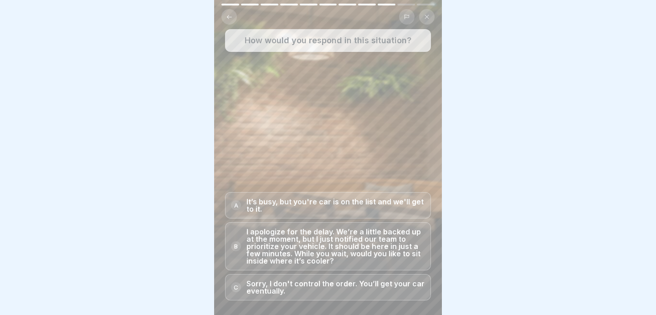
click at [318, 244] on p "I apologize for the delay. We’re a little backed up at the moment, but I just n…" at bounding box center [335, 246] width 179 height 36
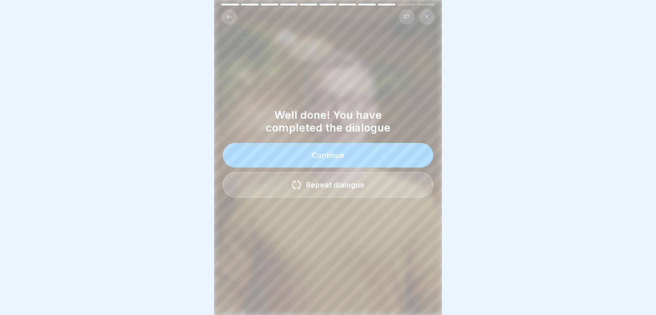
click at [390, 151] on button "Continue" at bounding box center [328, 155] width 210 height 25
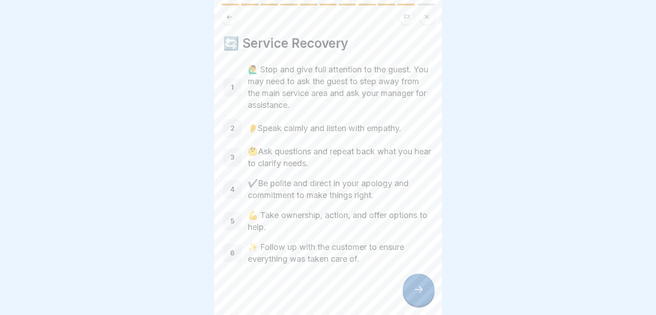
click at [421, 287] on icon at bounding box center [418, 289] width 11 height 11
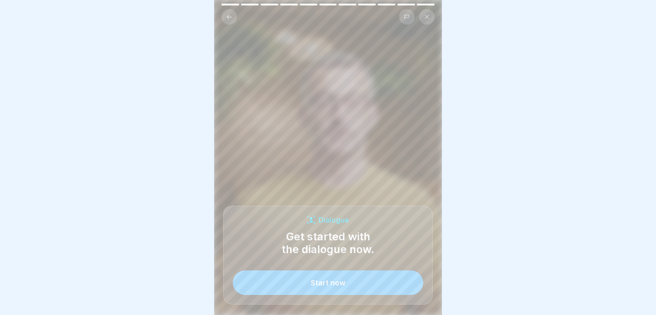
click at [381, 288] on button "Start now" at bounding box center [328, 283] width 190 height 25
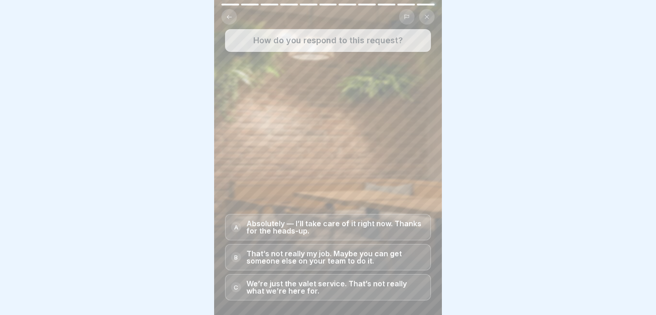
click at [343, 222] on p "Absolutely — I’ll take care of it right now. Thanks for the heads-up." at bounding box center [335, 227] width 179 height 15
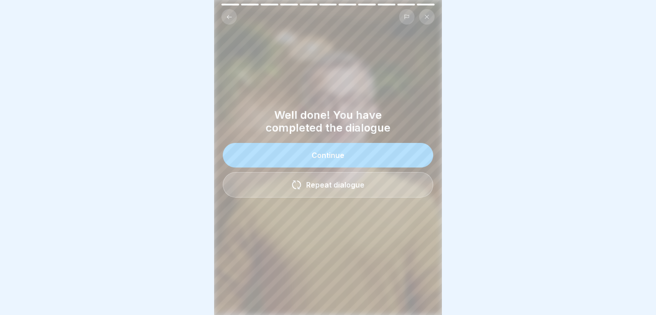
click at [317, 164] on button "Continue" at bounding box center [328, 155] width 210 height 25
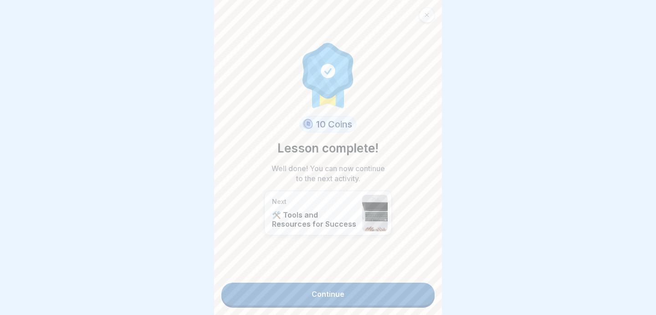
click at [426, 21] on div at bounding box center [426, 14] width 15 height 15
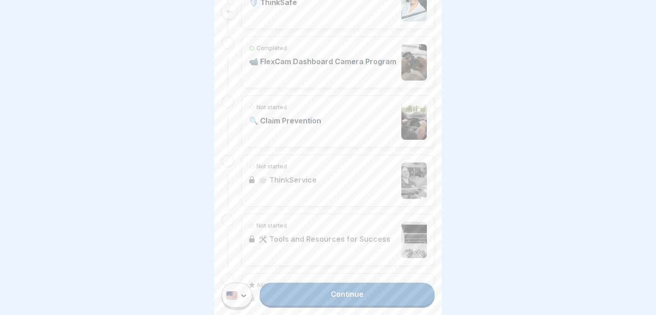
scroll to position [590, 0]
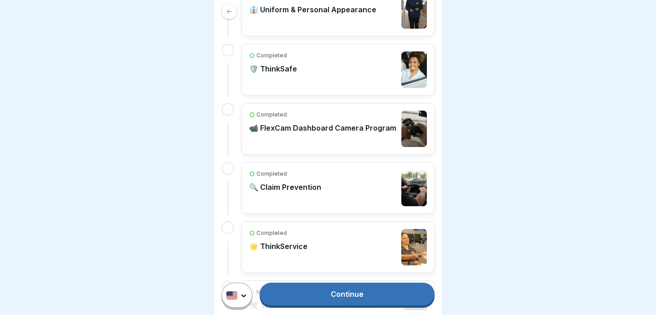
scroll to position [590, 0]
